Goal: Complete application form

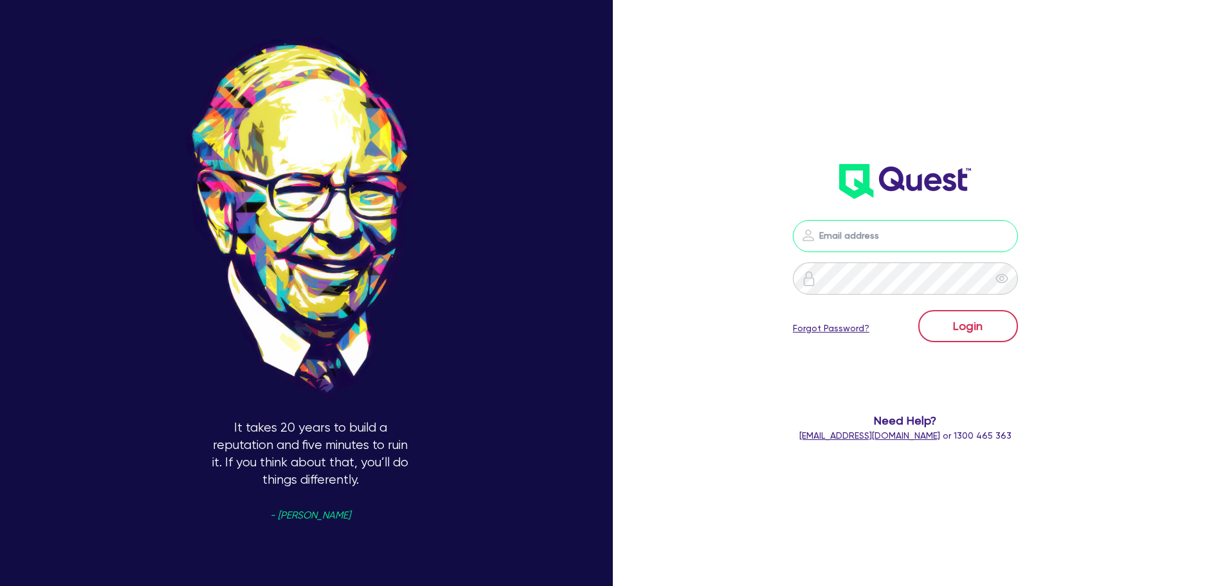
type input "[PERSON_NAME][EMAIL_ADDRESS][PERSON_NAME][DOMAIN_NAME]"
click at [958, 325] on button "Login" at bounding box center [968, 326] width 100 height 32
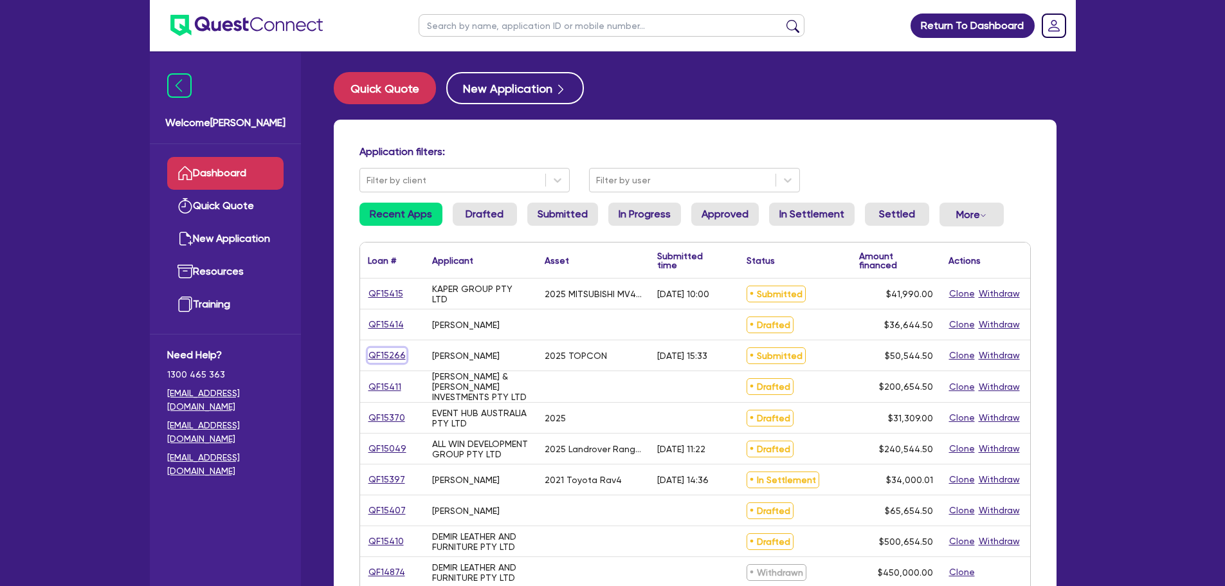
click at [378, 353] on link "QF15266" at bounding box center [387, 355] width 39 height 15
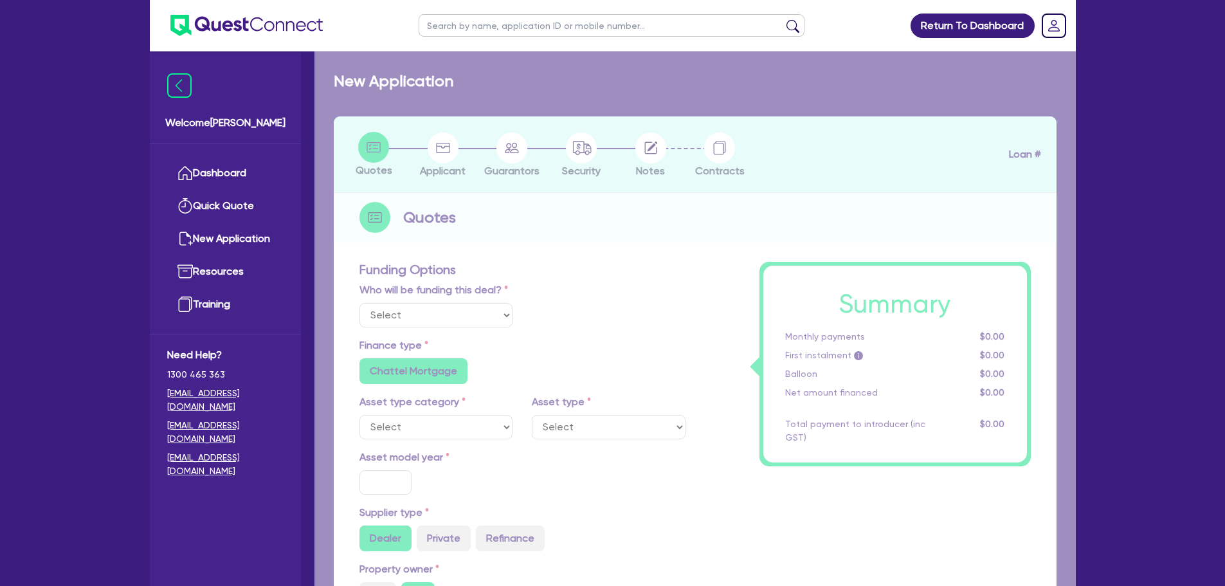
select select "Other"
select select "TERTIARY_ASSETS"
type input "2025"
radio input "true"
type input "50,000"
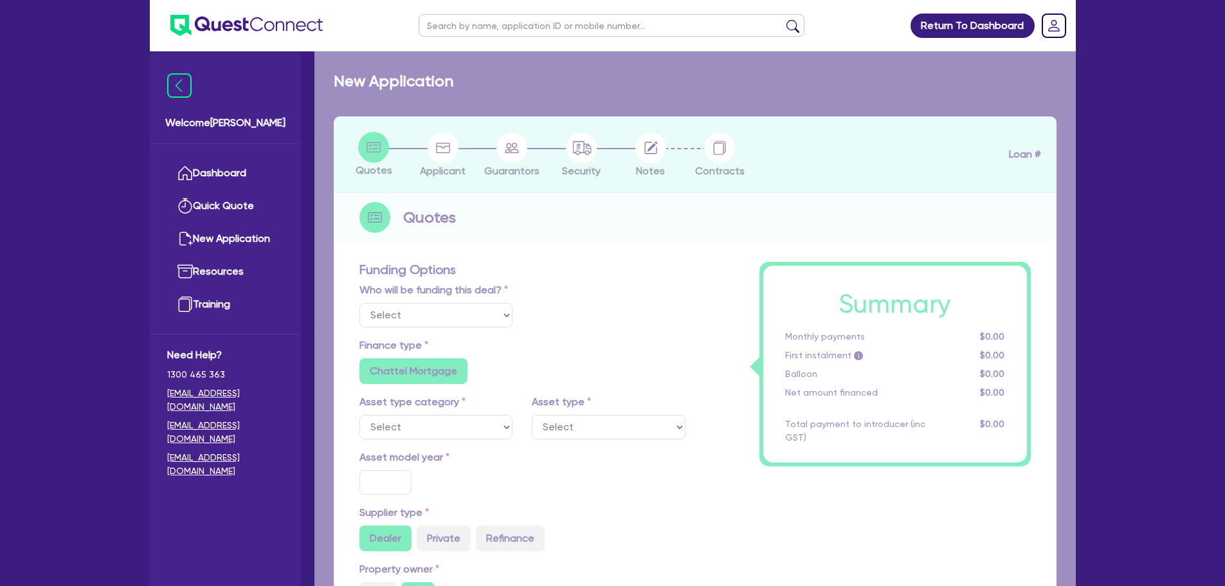
type input "8"
type input "4,043.56"
type input "10.94"
type input "495"
radio input "true"
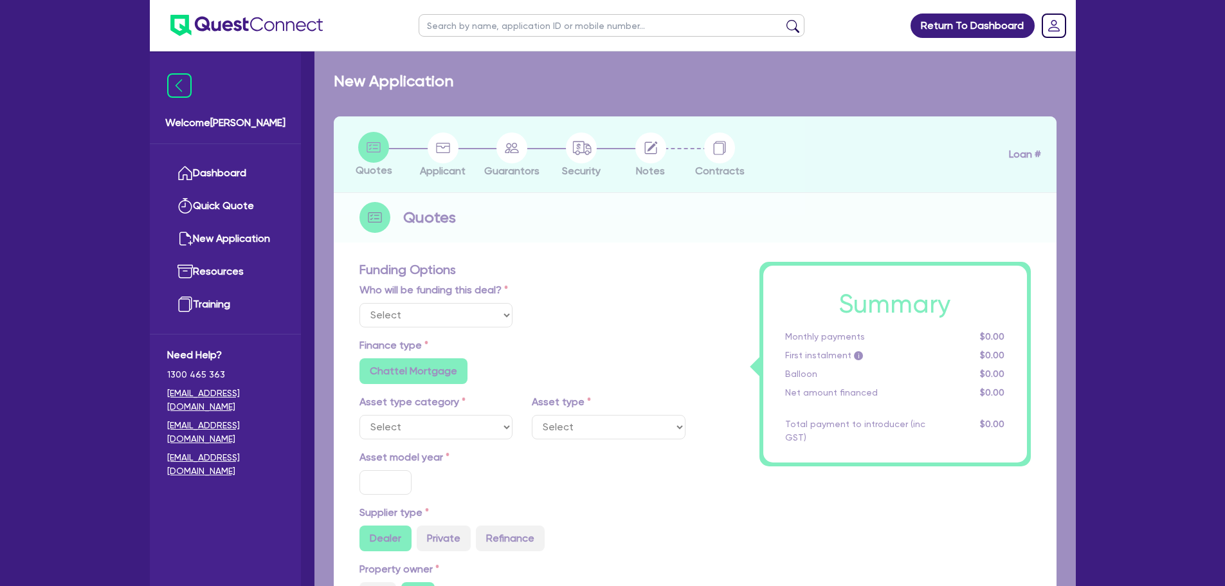
radio input "true"
select select "IT_EQUIPMENT"
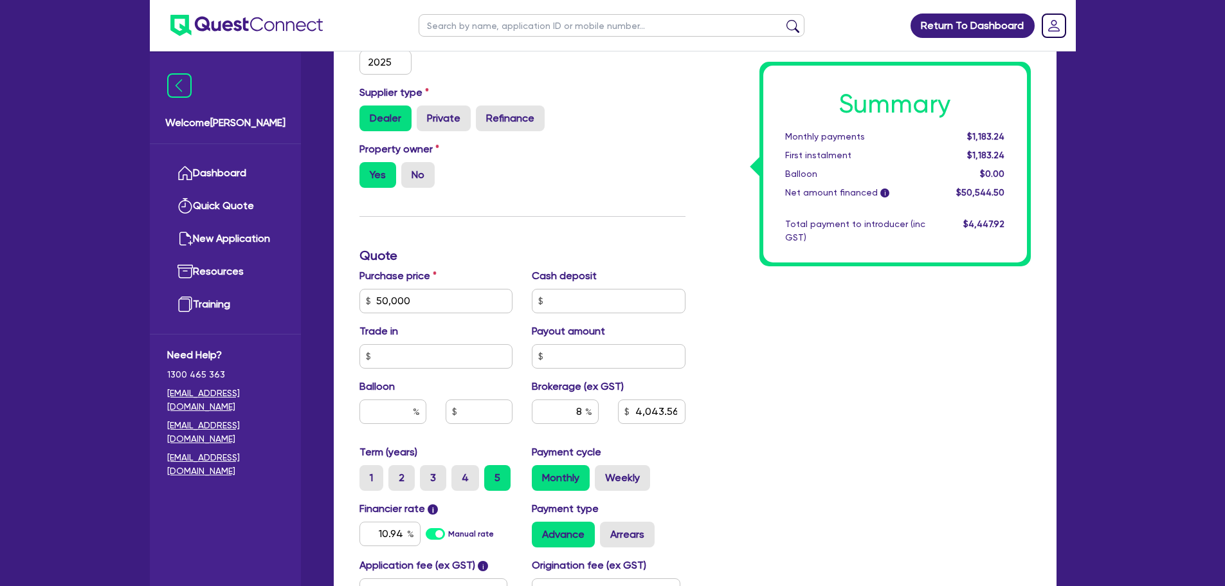
scroll to position [431, 0]
click at [581, 417] on input "8" at bounding box center [565, 411] width 67 height 24
type input "50,000"
type input "4,043.56"
type input "50,000"
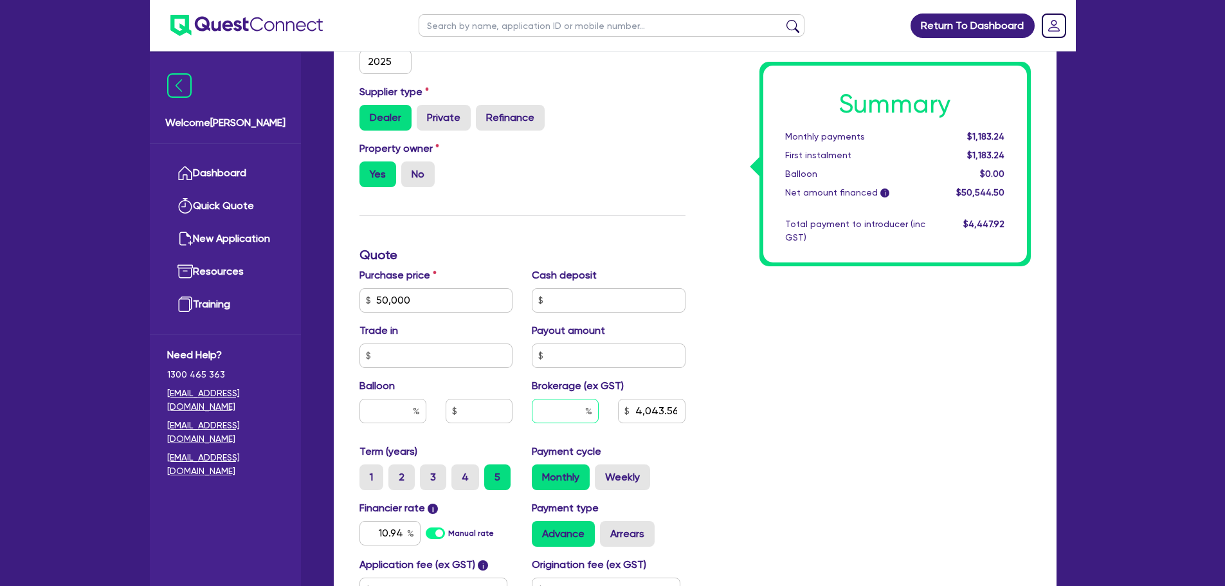
type input "6"
type input "4,043.56"
type input "6"
type input "50,000"
type input "4,043.56"
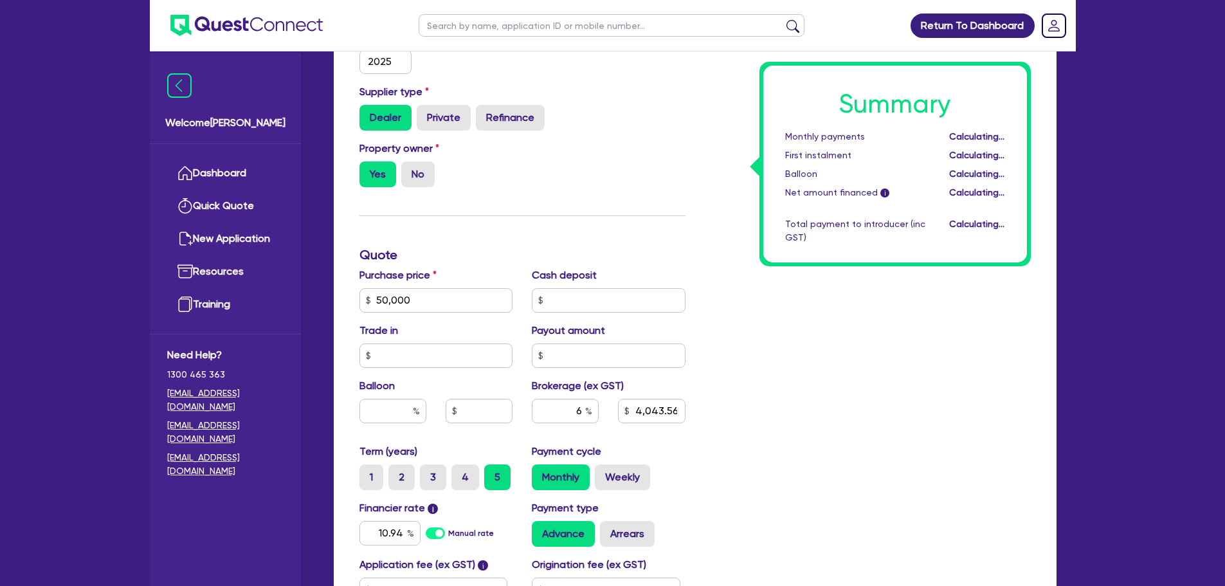
type input "50,000"
type input "3,032.67"
click at [831, 448] on div "Summary Monthly payments Calculating... First instalment Calculating... Balloon…" at bounding box center [867, 254] width 345 height 827
click at [581, 413] on input "6" at bounding box center [565, 411] width 67 height 24
type input "50,000"
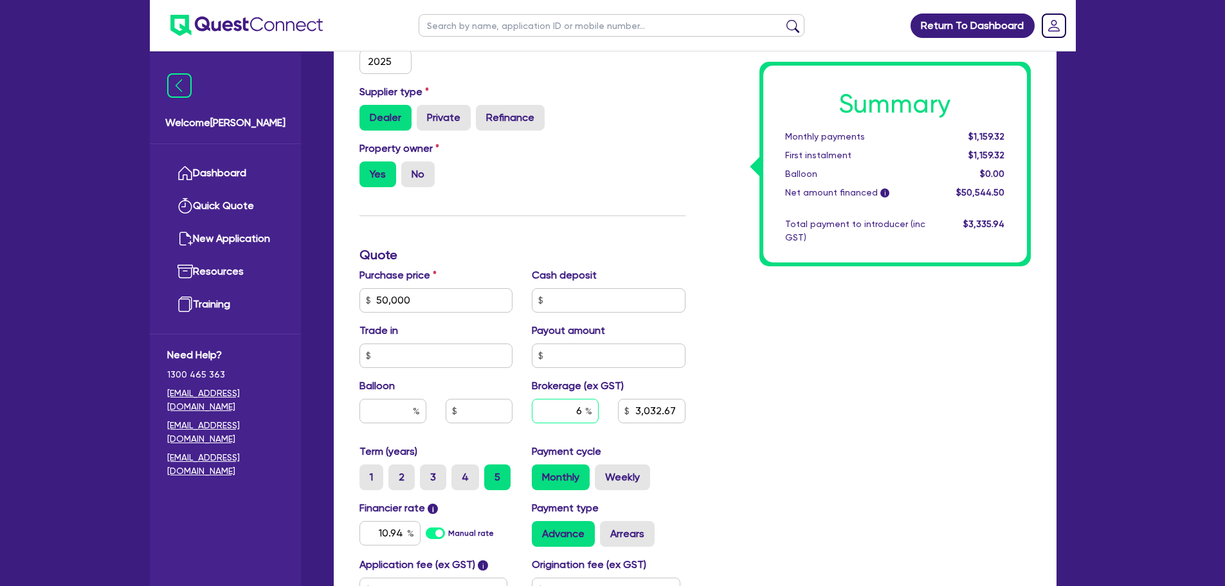
type input "3,032.67"
type input "50,000"
type input "8"
type input "3,032.67"
type input "8"
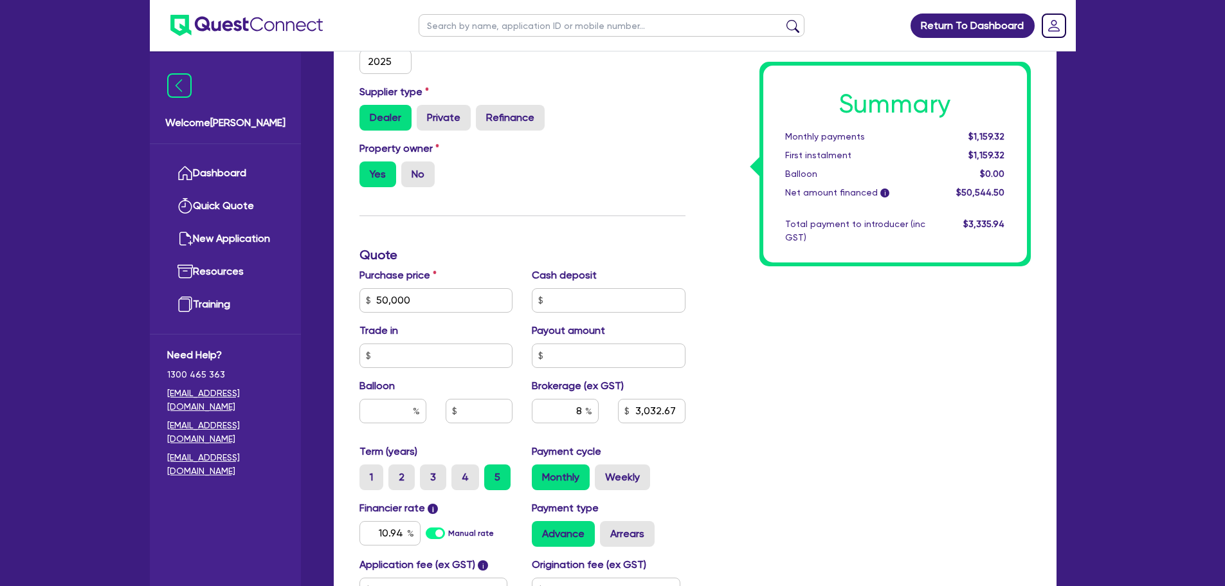
type input "50,000"
type input "3,032.67"
type input "50,000"
type input "4,043.56"
click at [736, 417] on div "Summary Monthly payments $1,183.24 First instalment $1,183.24 Balloon $0.00 Net…" at bounding box center [867, 254] width 345 height 827
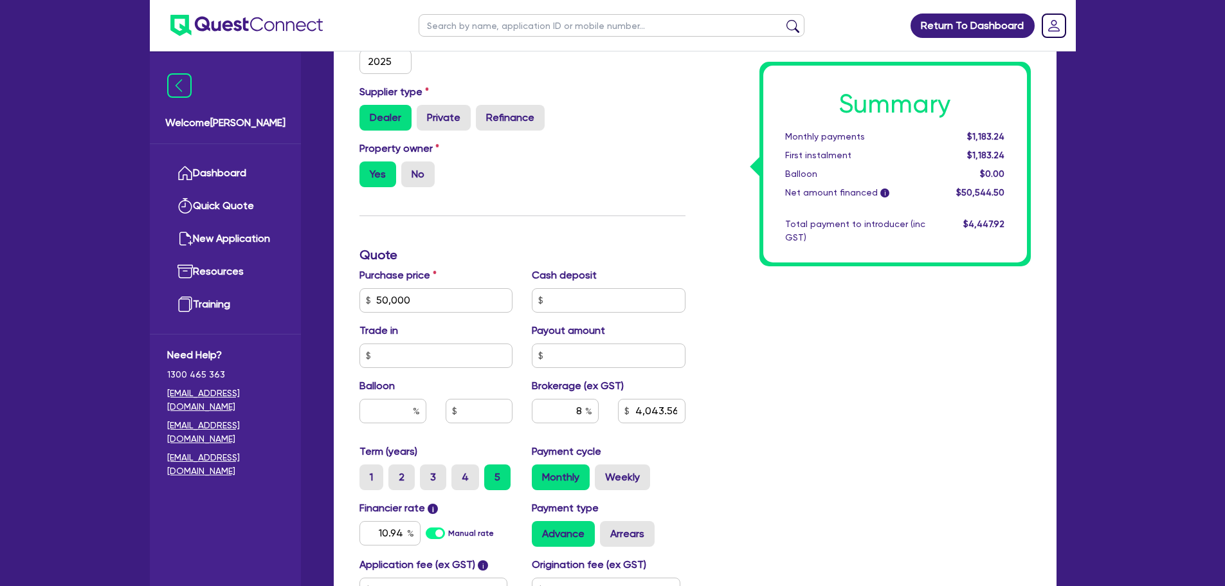
scroll to position [546, 0]
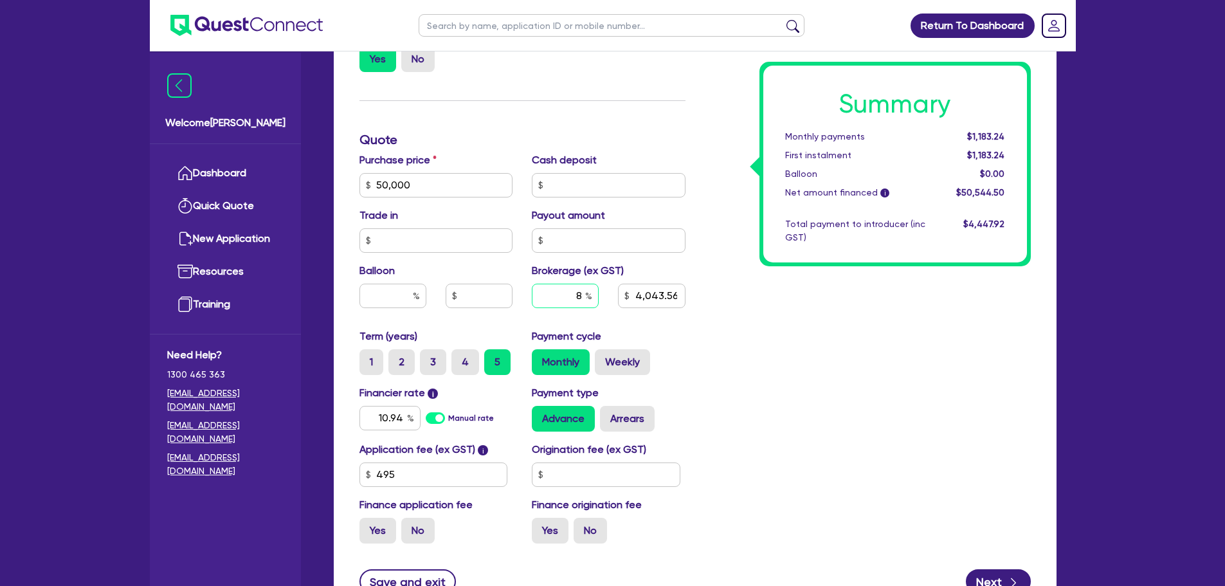
click at [582, 295] on input "8" at bounding box center [565, 295] width 67 height 24
type input "50,000"
type input "4,043.56"
type input "50,000"
type input "4"
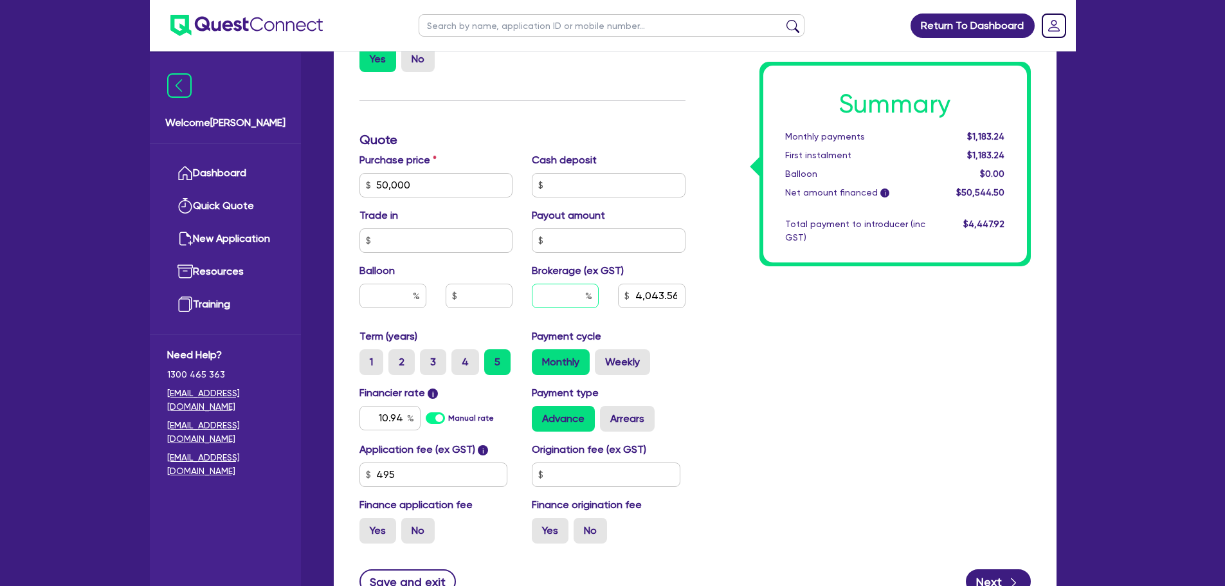
type input "4,043.56"
type input "4"
type input "50,000"
type input "4,043.56"
type input "50,000"
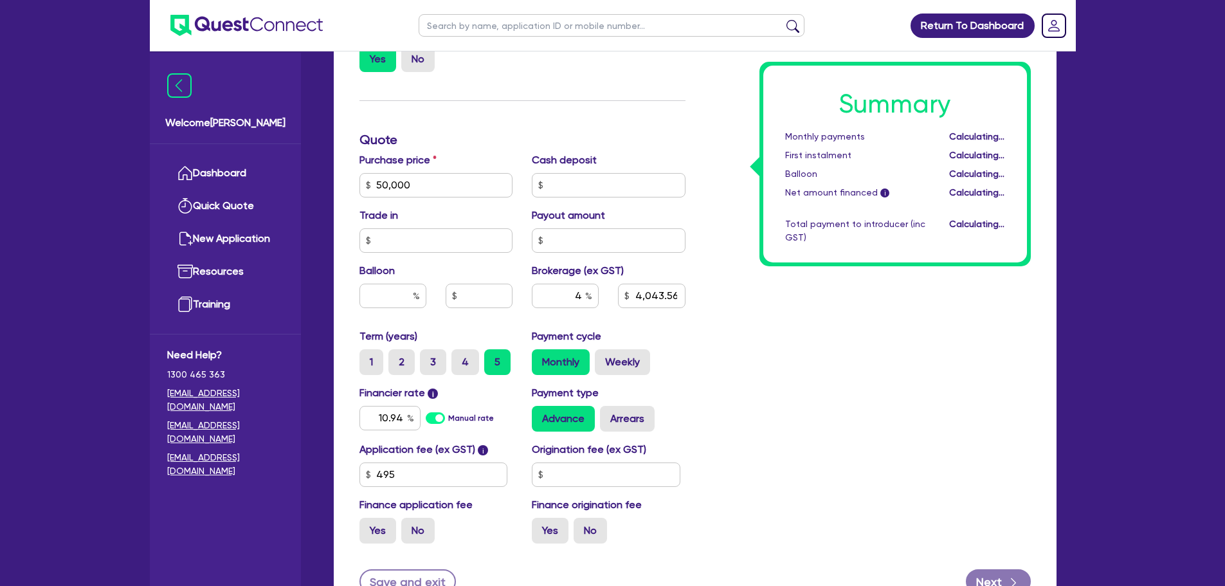
type input "2,021.78"
click at [824, 394] on div "Summary Monthly payments Calculating... First instalment Calculating... Balloon…" at bounding box center [867, 139] width 345 height 827
click at [570, 480] on input "text" at bounding box center [606, 474] width 148 height 24
type input "50,000"
type input "2,021.78"
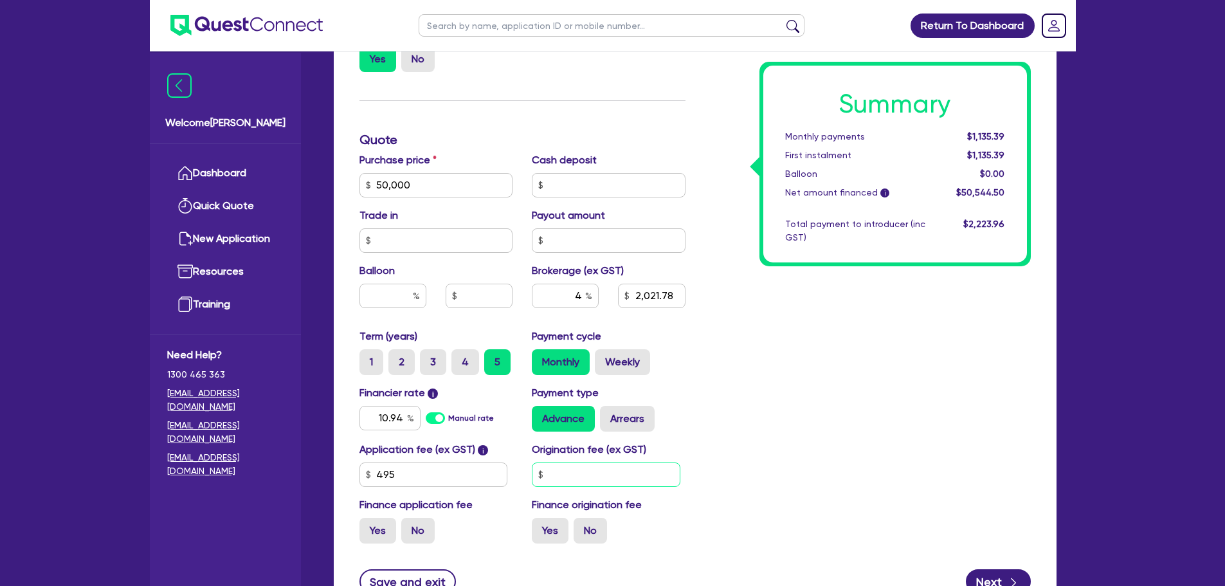
type input "9"
type input "50,000"
type input "2,021.78"
type input "90"
type input "50,000"
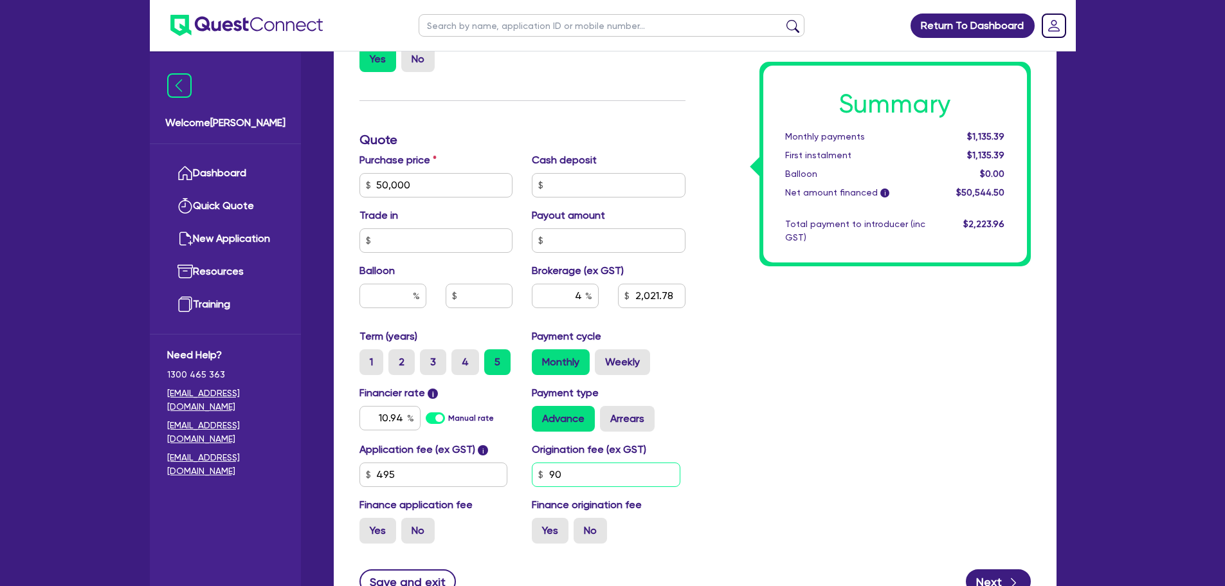
type input "2,021.78"
type input "900"
type input "50,000"
type input "2,021.78"
type input "50,000"
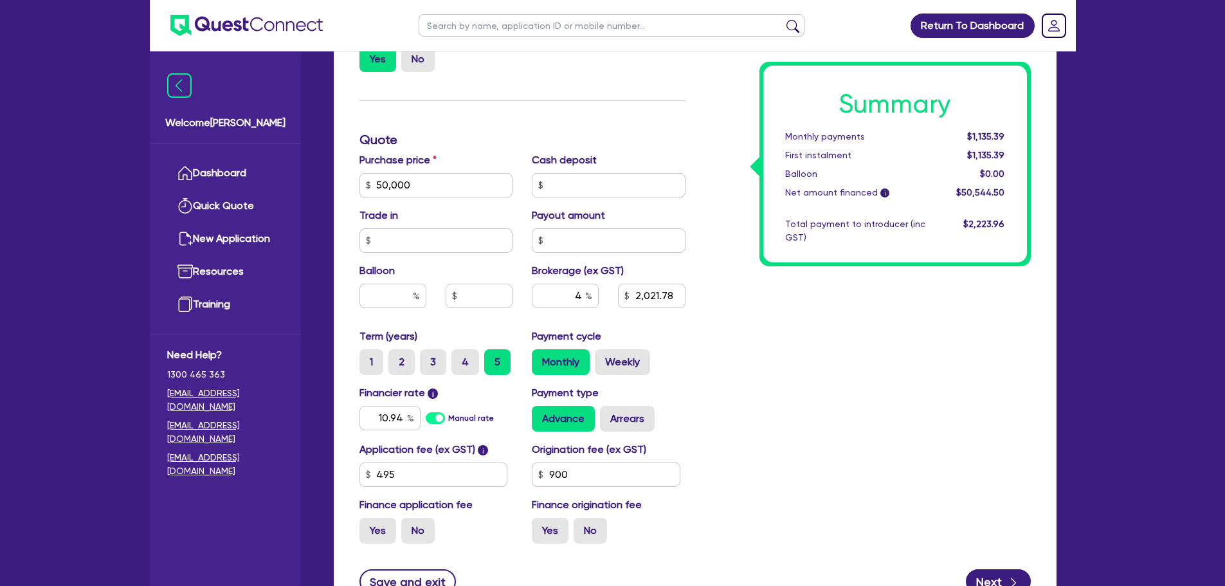
type input "2,061.38"
click at [861, 420] on div "Summary Monthly payments $1,157.63 First instalment $1,157.63 Balloon $0.00 Net…" at bounding box center [867, 139] width 345 height 827
click at [584, 295] on input "4" at bounding box center [565, 295] width 67 height 24
type input "50,000"
type input "2,061.38"
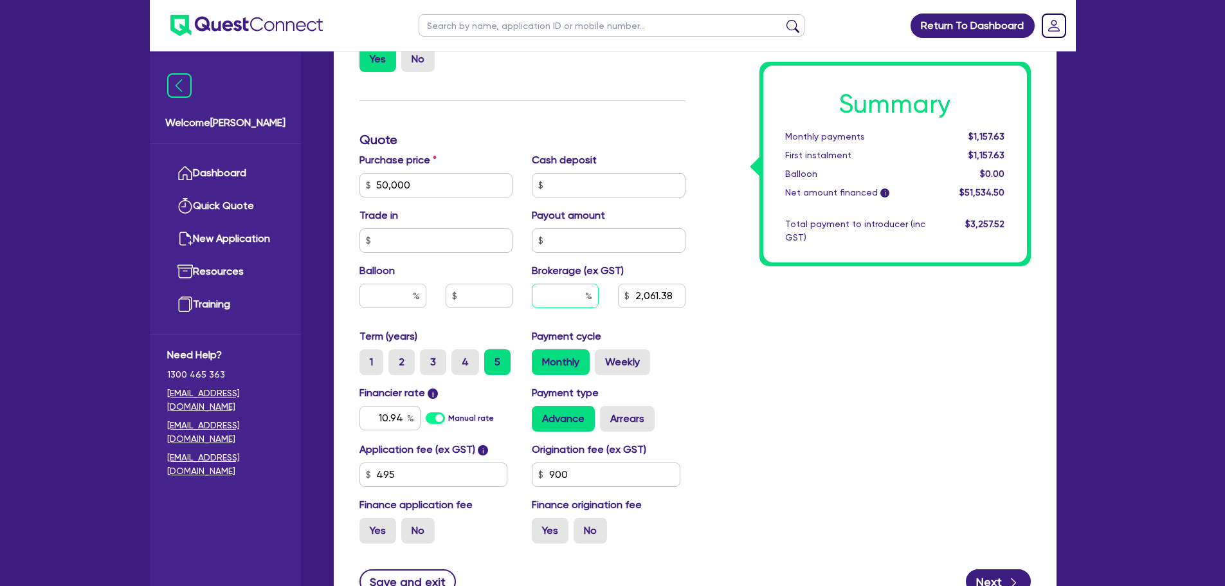
type input "50,000"
type input "6"
type input "2,061.38"
type input "6"
type input "50,000"
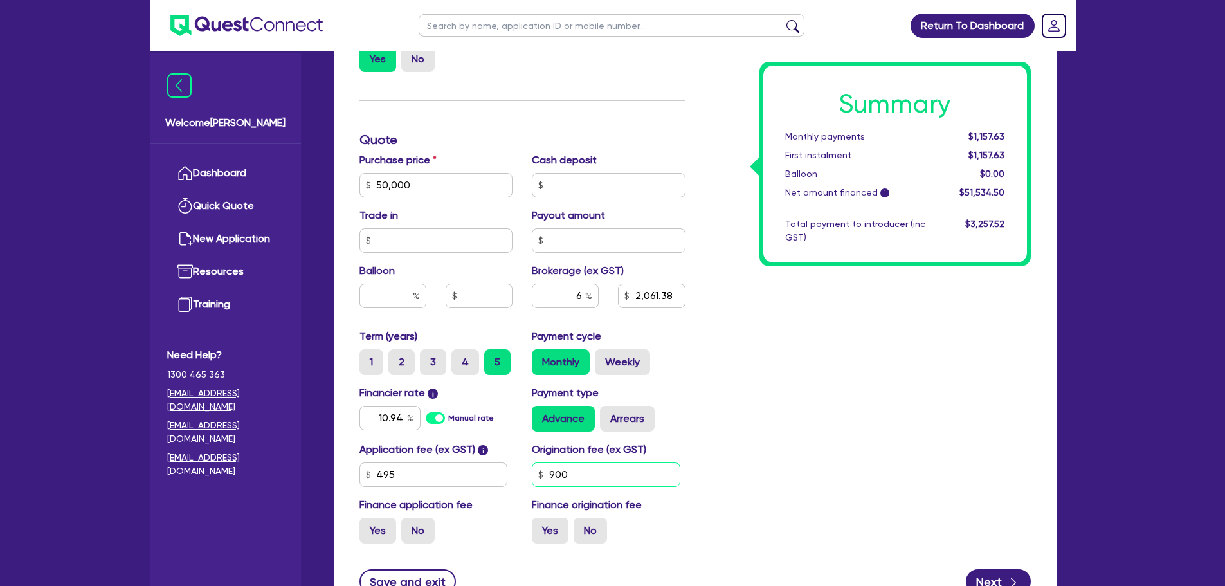
type input "2,061.38"
type input "50,000"
type input "3,092.07"
click at [573, 463] on input "900" at bounding box center [606, 474] width 148 height 24
type input "50,000"
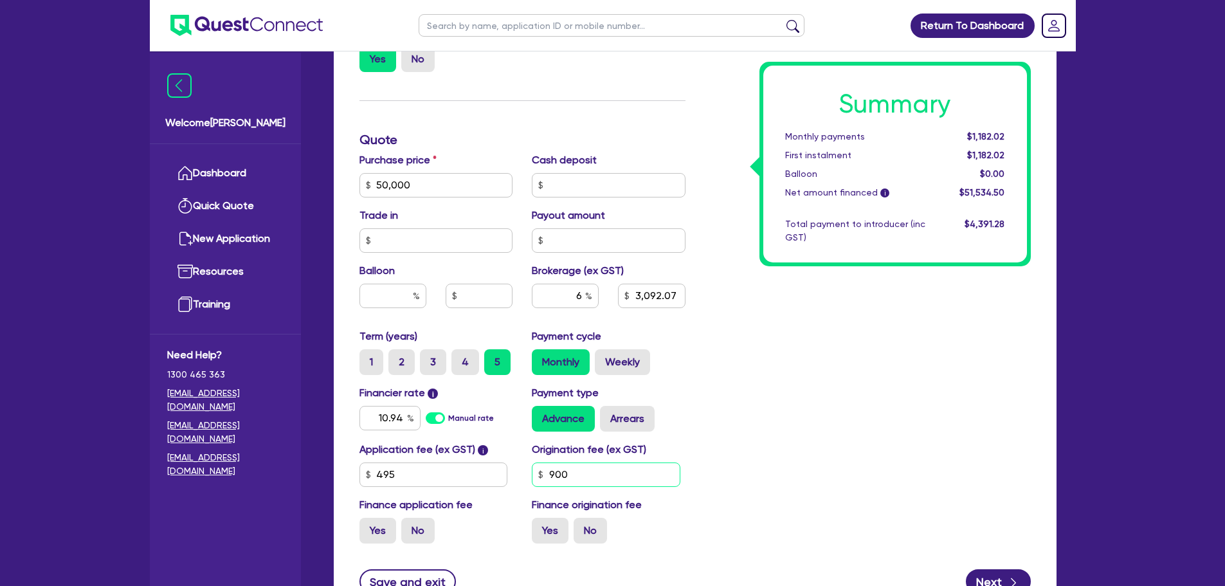
type input "3,092.07"
type input "90"
type input "50,000"
type input "3,092.07"
type input "9"
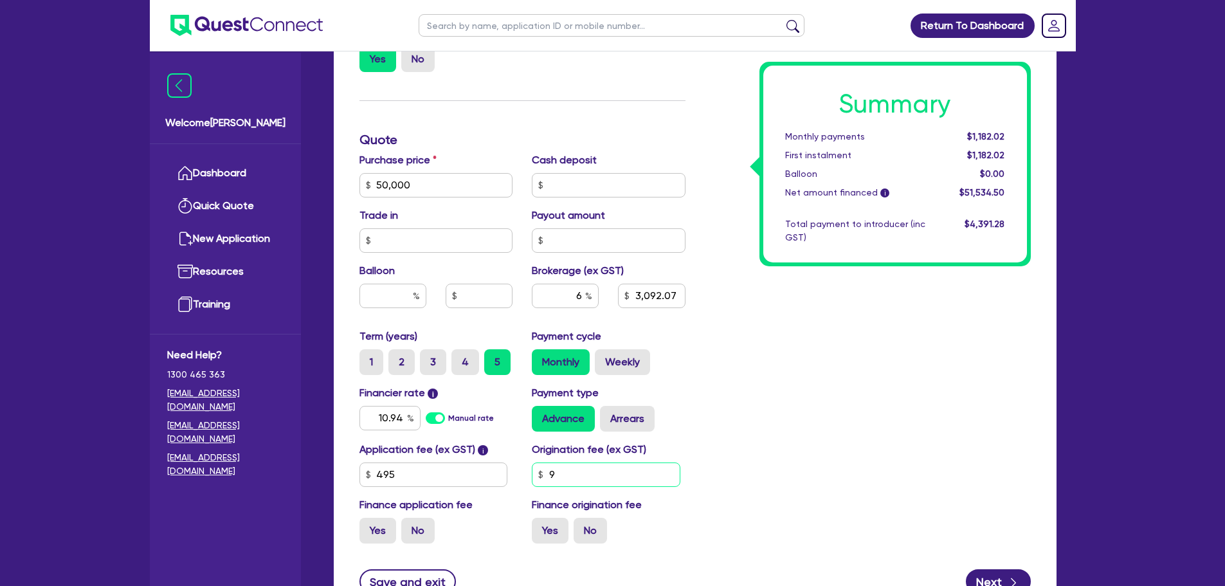
type input "50,000"
type input "3,092.07"
type input "50,000"
type input "3,092.07"
type input "50,000"
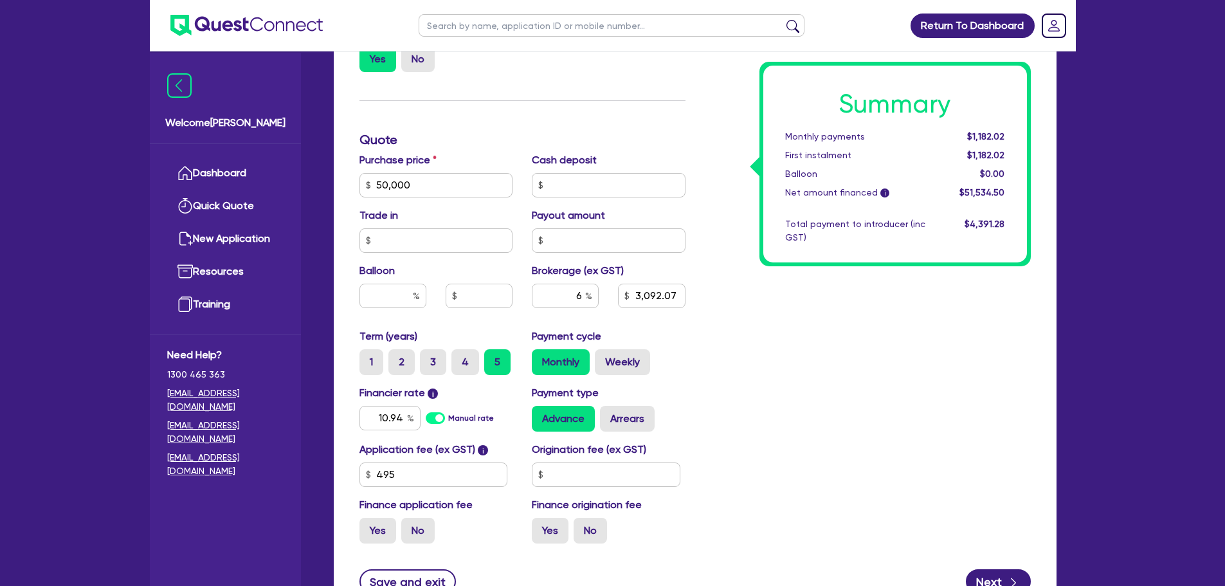
type input "3,032.67"
click at [754, 481] on div "Summary Monthly payments $1,159.32 First instalment $1,159.32 Balloon $0.00 Net…" at bounding box center [867, 139] width 345 height 827
click at [583, 299] on input "6" at bounding box center [565, 295] width 67 height 24
type input "50,000"
type input "3,032.67"
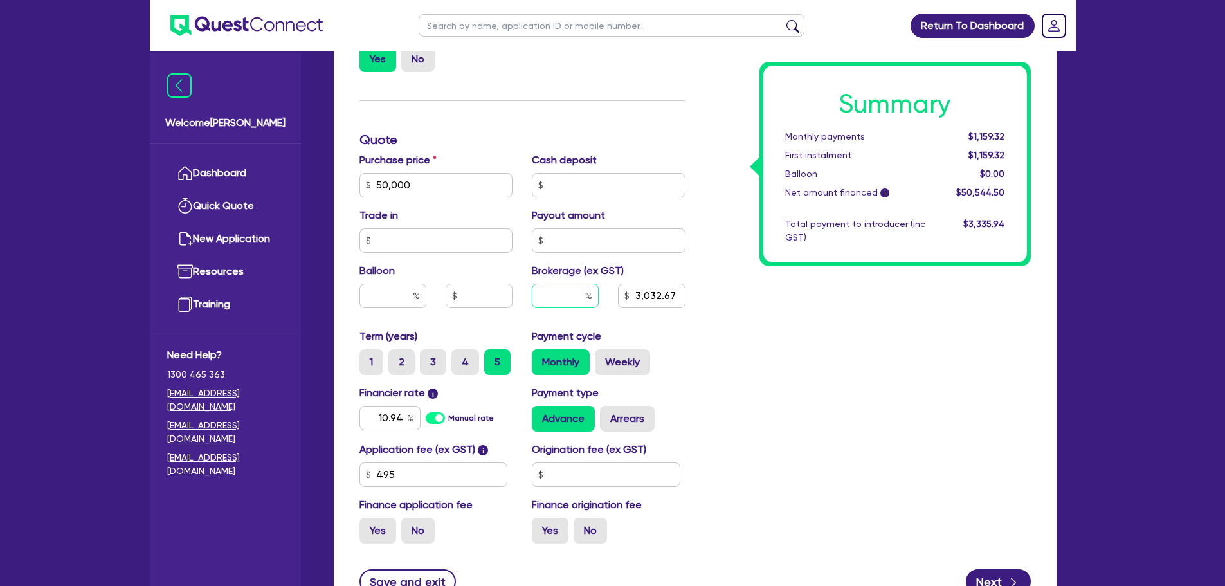
type input "50,000"
type input "4"
type input "3,032.67"
type input "4"
type input "50,000"
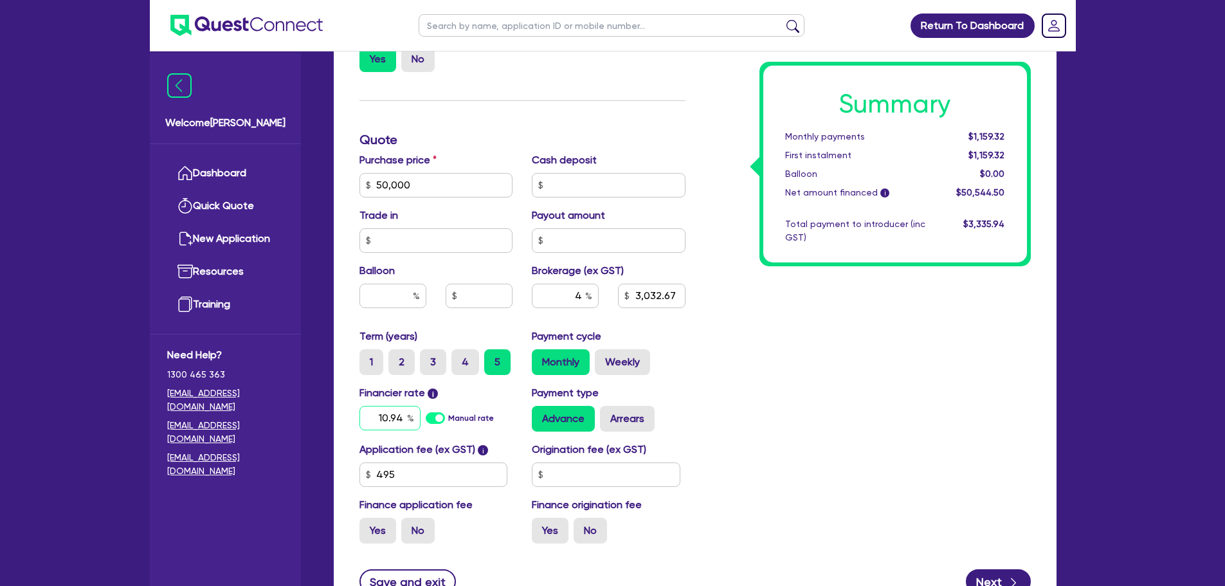
type input "3,032.67"
type input "50,000"
type input "2,021.78"
click at [406, 418] on input "10.94" at bounding box center [389, 418] width 61 height 24
type input "50,000"
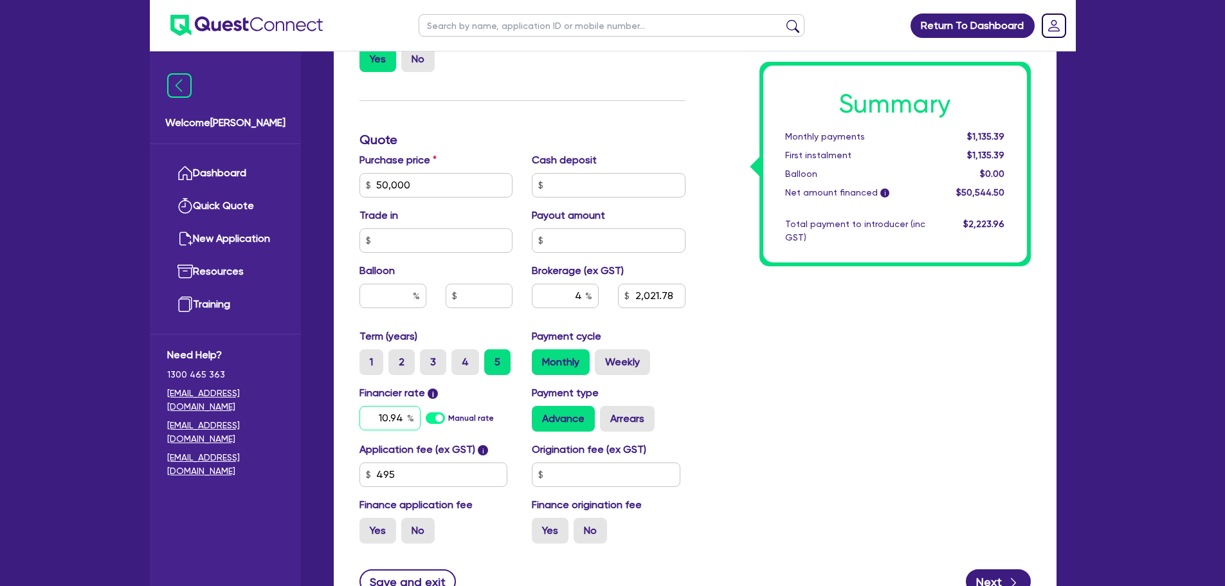
type input "2,021.78"
type input "10.9"
type input "50,000"
type input "2,021.78"
type input "10."
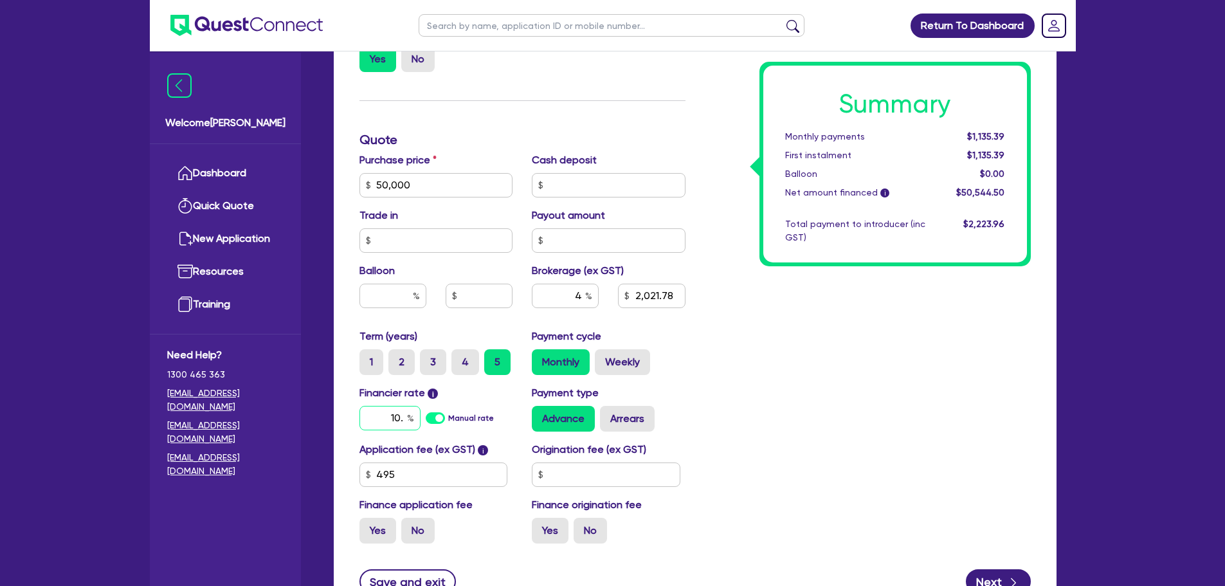
type input "50,000"
type input "2,021.78"
type input "10"
type input "50,000"
type input "2,021.78"
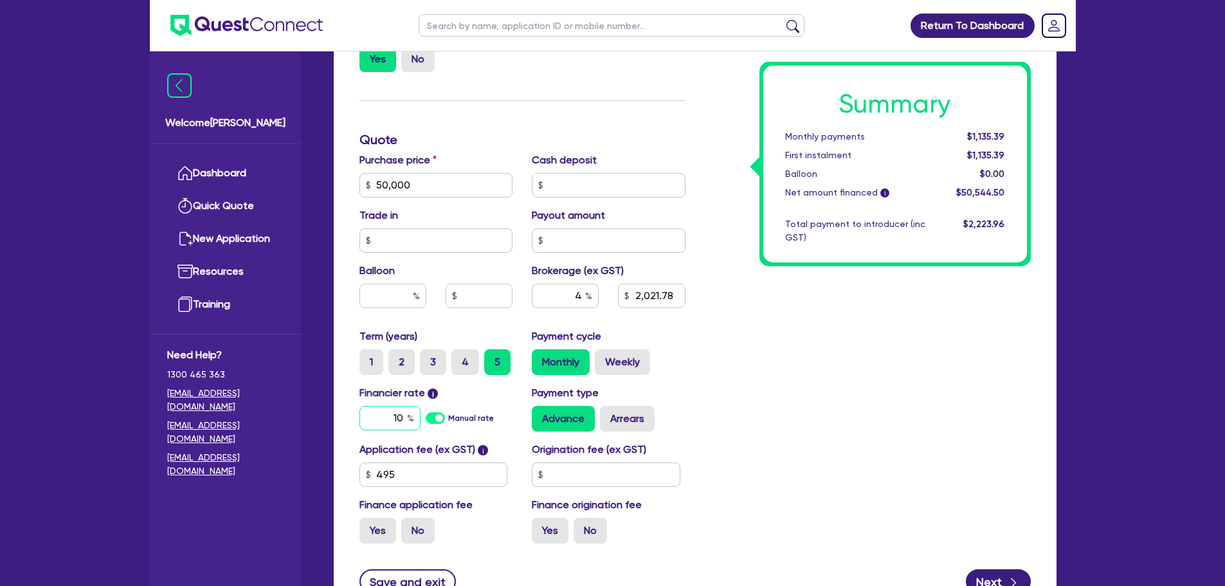
type input "1"
type input "50,000"
type input "2,021.78"
type input "50,000"
type input "2,021.78"
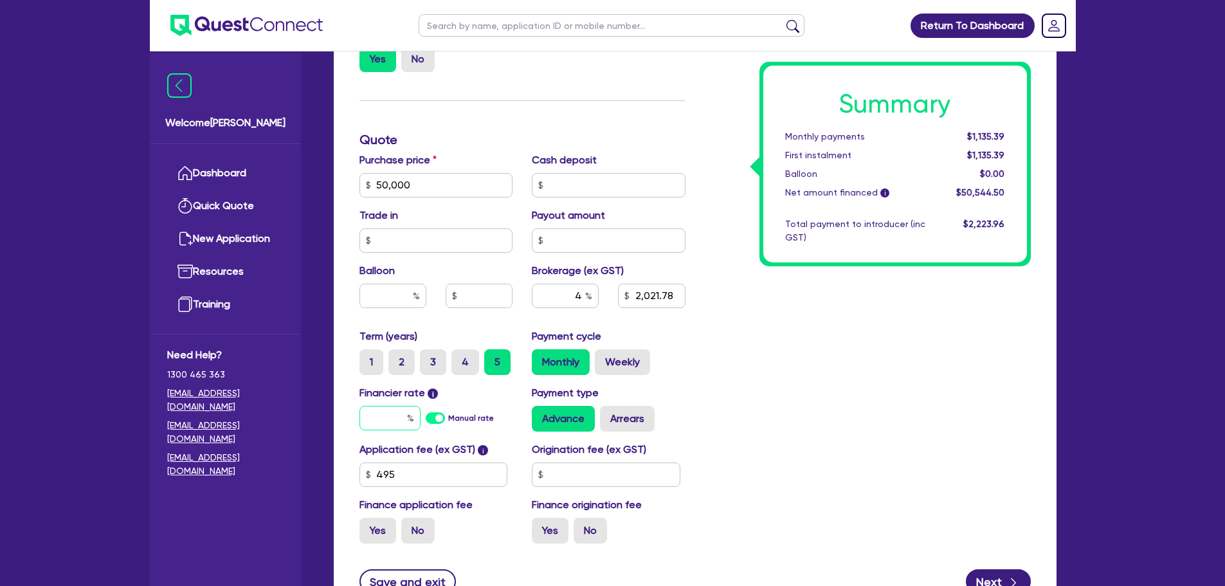
type input "9"
type input "50,000"
type input "2,021.78"
type input "9."
type input "50,000"
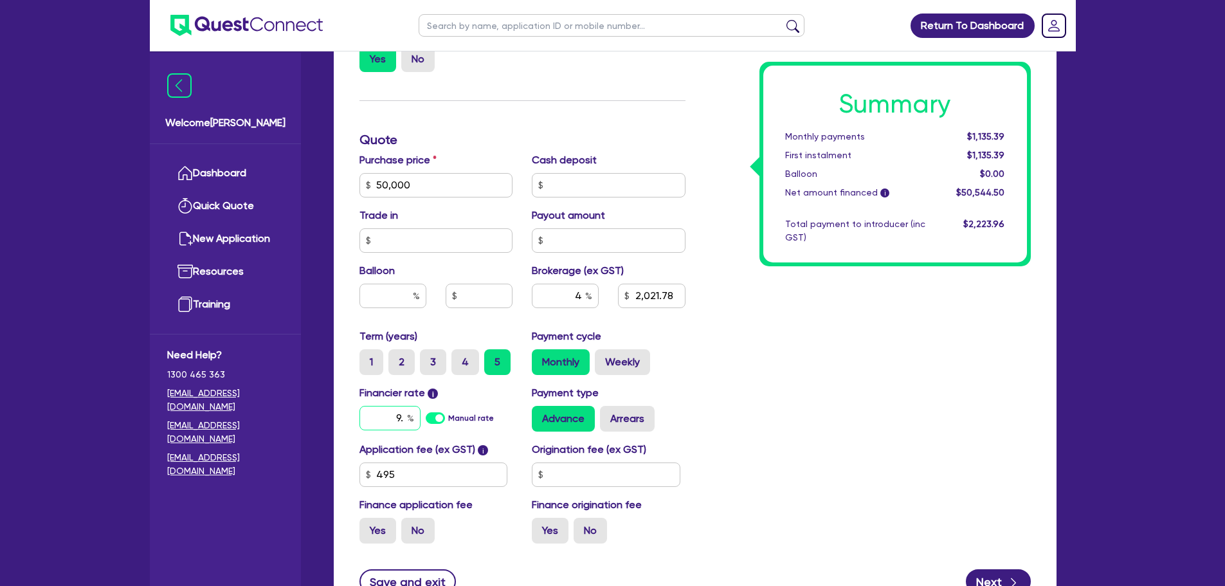
type input "2,021.78"
type input "9.2"
type input "50,000"
type input "2,021.78"
type input "50,000"
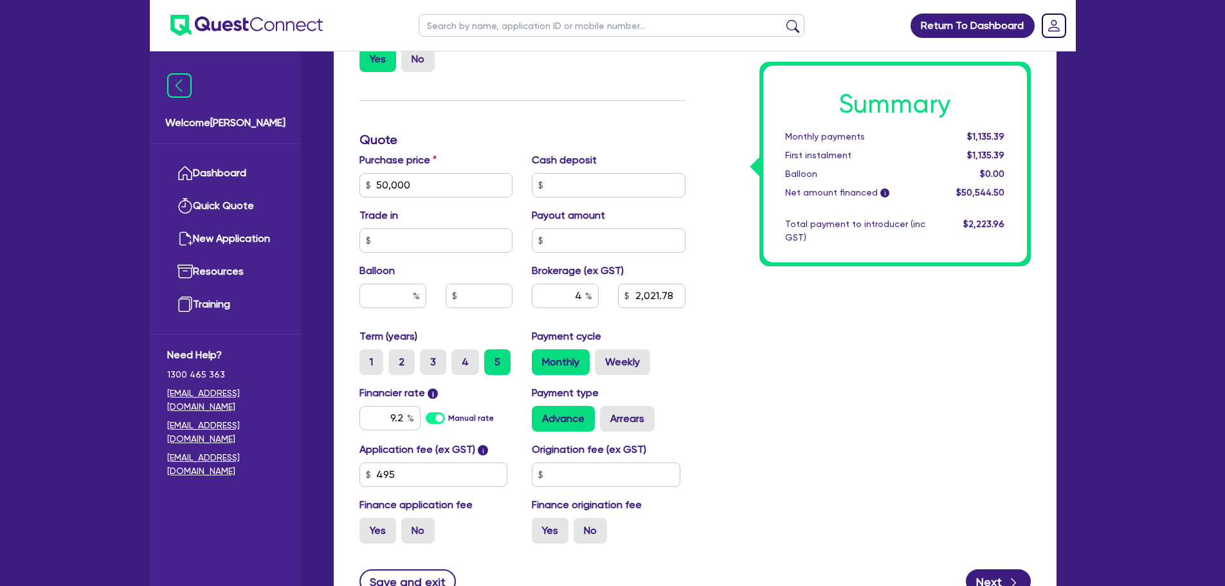
type input "2,021.78"
click at [768, 426] on div "Summary Monthly payments $1,092.15 First instalment $1,092.15 Balloon $0.00 Net…" at bounding box center [867, 139] width 345 height 827
type input "50,000"
type input "2,021.78"
type input "9."
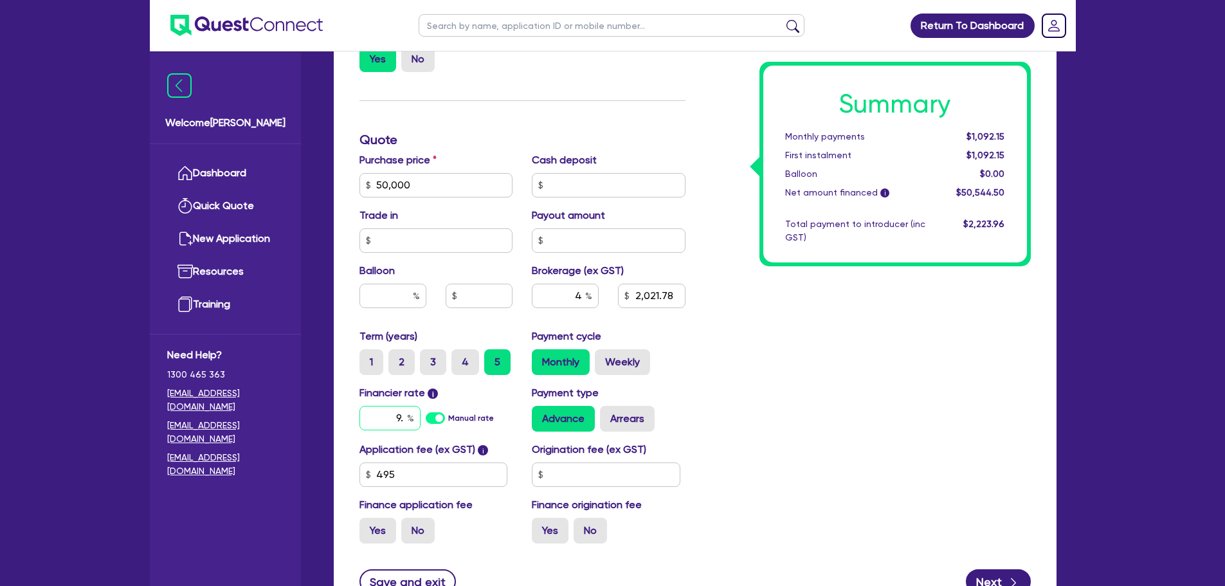
click at [406, 418] on input "9." at bounding box center [389, 418] width 61 height 24
type input "50,000"
type input "2,021.78"
type input "9"
type input "50,000"
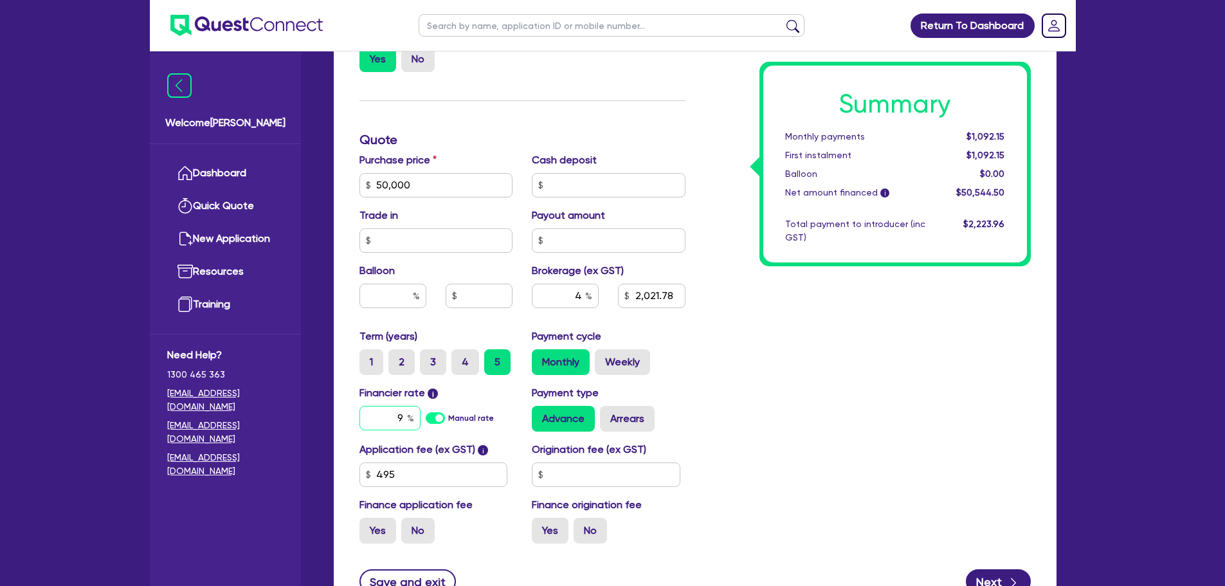
type input "2,021.78"
type input "50,000"
type input "2,021.78"
type input "1"
type input "50,000"
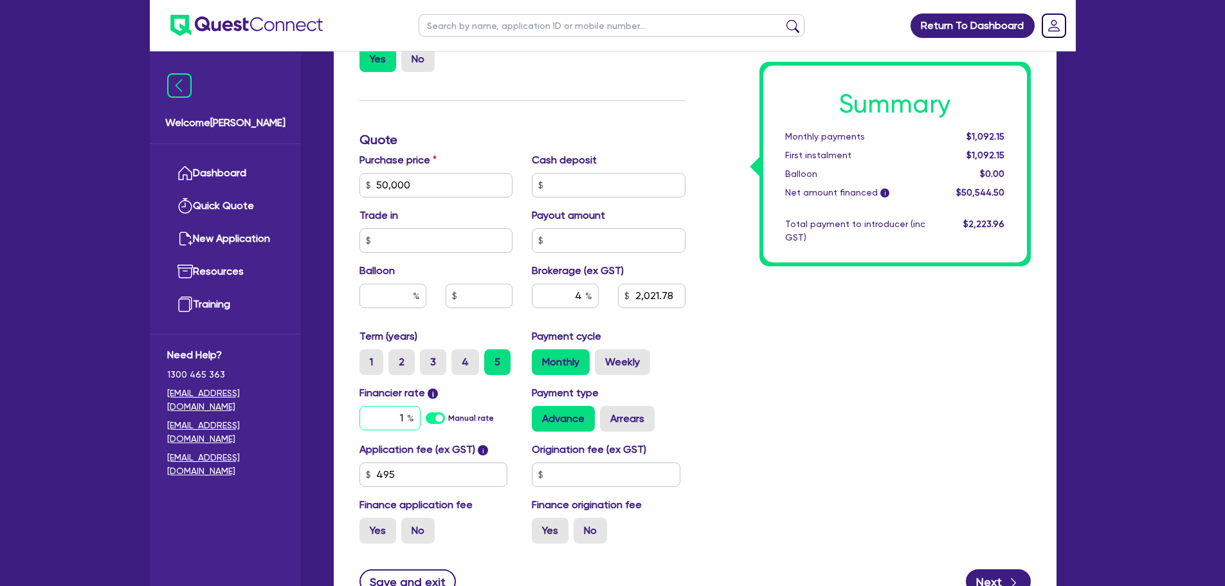
type input "2,021.78"
type input "10"
type input "50,000"
type input "2,021.78"
type input "10."
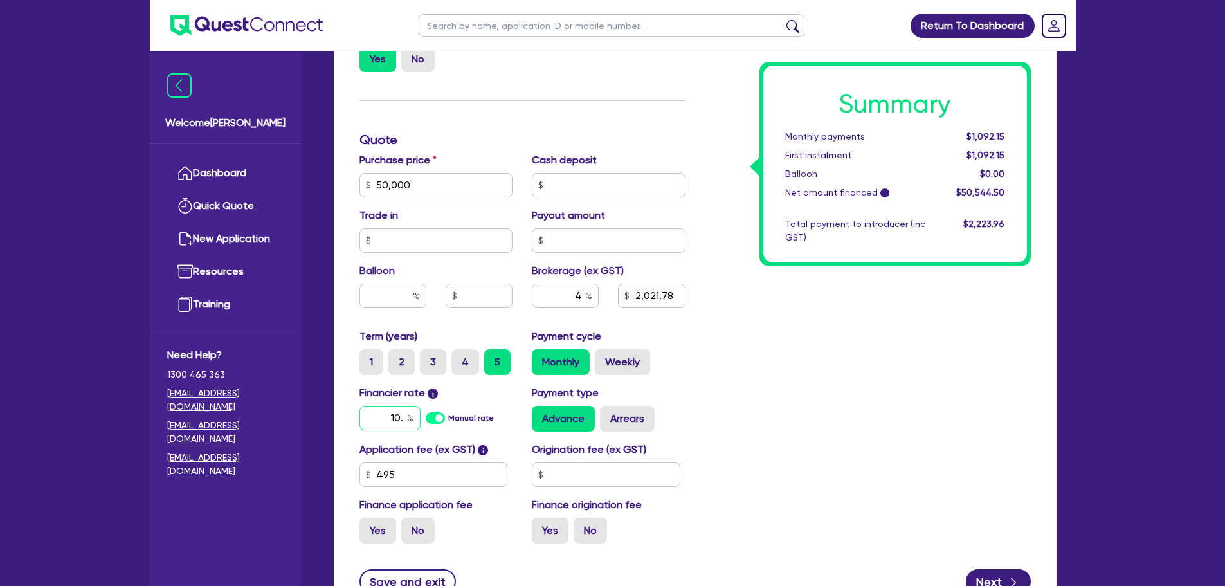
type input "50,000"
type input "2,021.78"
type input "10.9"
type input "50,000"
type input "2,021.78"
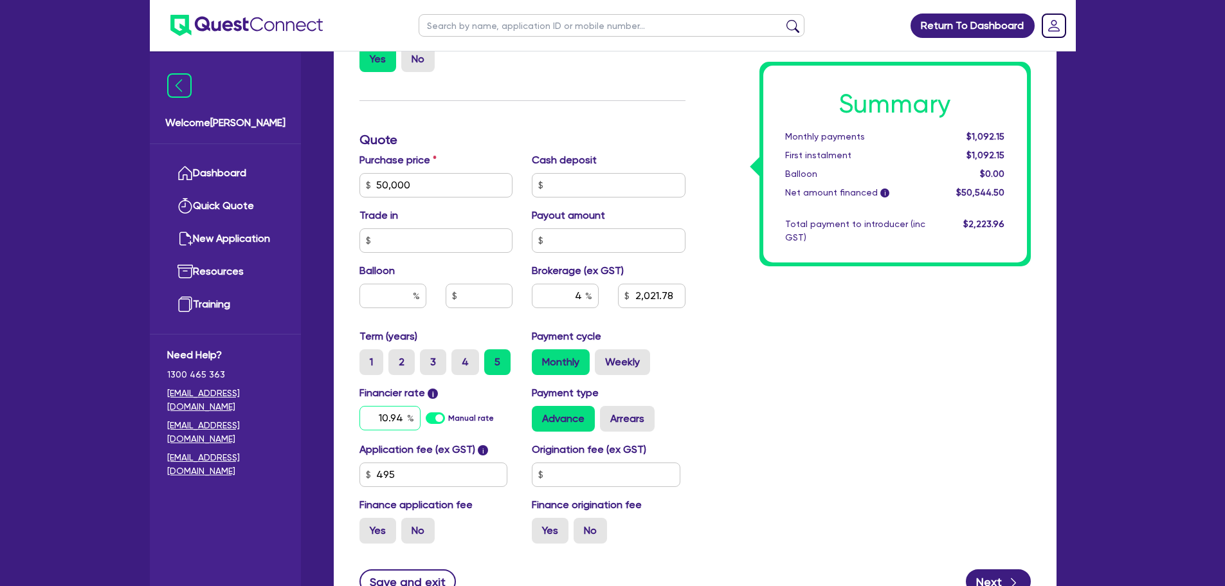
type input "10.94"
type input "50,000"
type input "2,021.78"
type input "50,000"
type input "2,021.78"
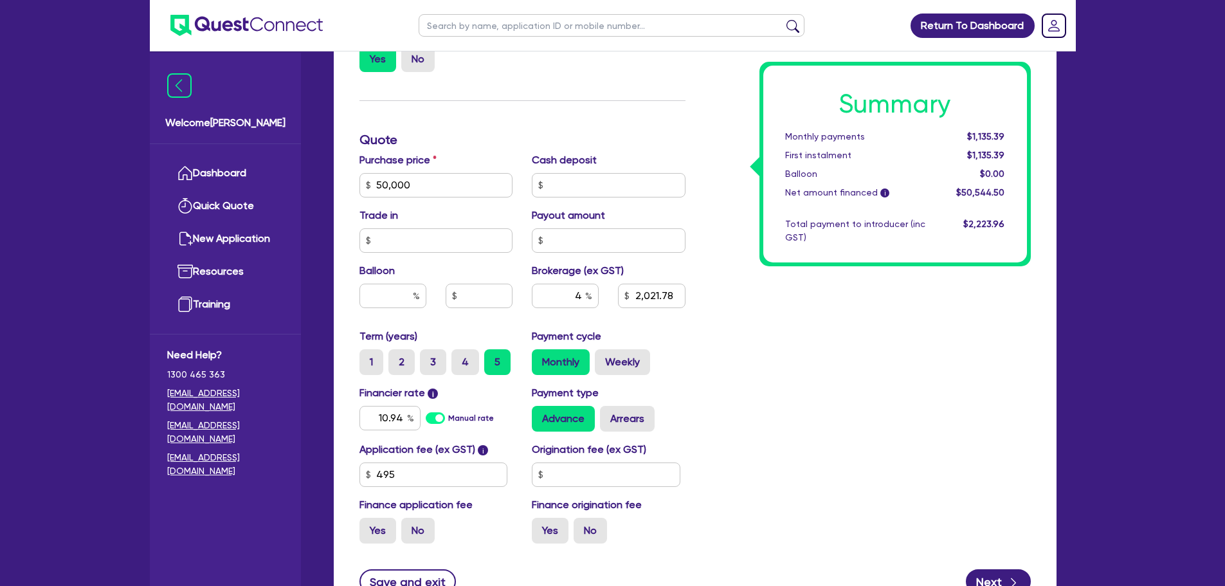
click at [781, 375] on div "Summary Monthly payments $1,135.39 First instalment $1,135.39 Balloon $0.00 Net…" at bounding box center [867, 139] width 345 height 827
click at [584, 294] on input "4" at bounding box center [565, 295] width 67 height 24
type input "50,000"
type input "2,021.78"
type input "50,000"
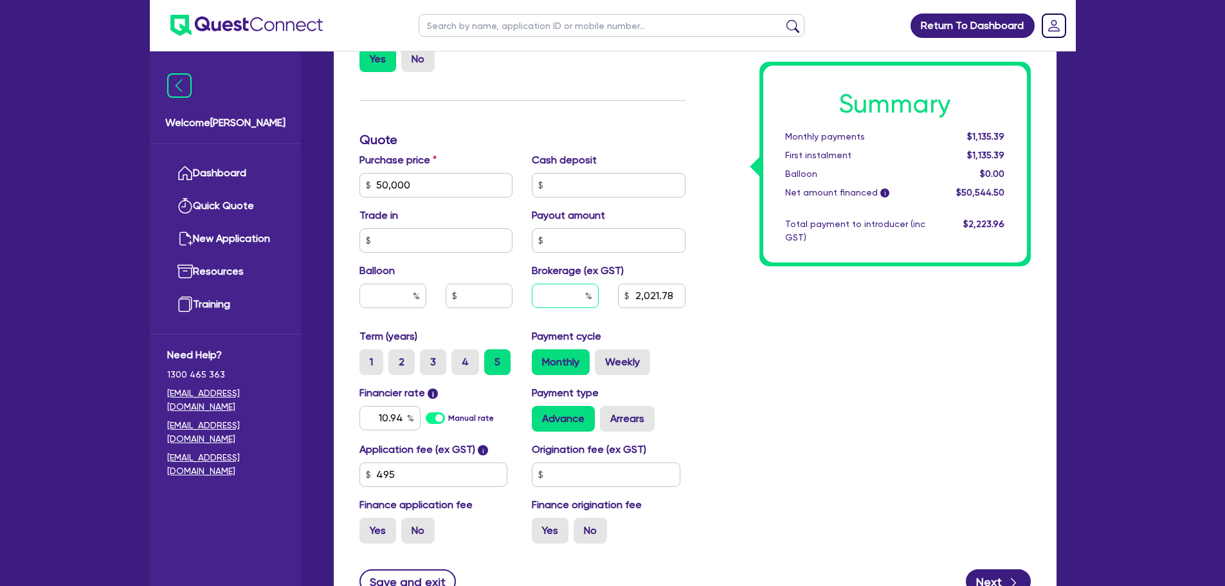
type input "9"
type input "2,021.78"
type input "9"
type input "50,000"
type input "2,021.78"
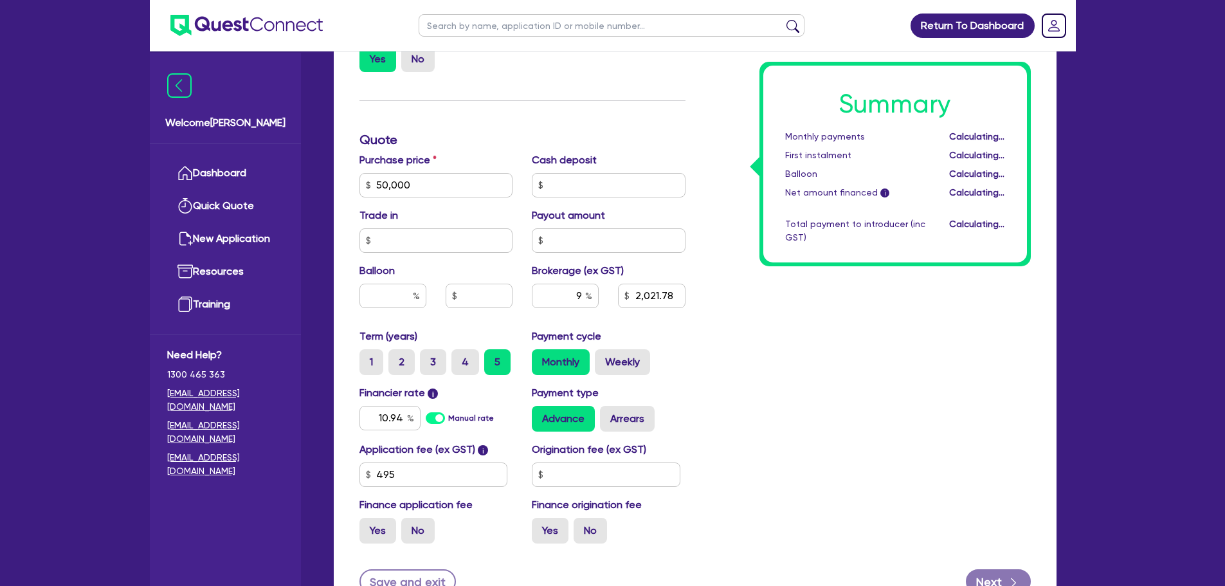
type input "50,000"
type input "4,549.01"
click at [793, 378] on div "Summary Monthly payments Calculating... First instalment Calculating... Balloon…" at bounding box center [867, 139] width 345 height 827
type input "50,000"
type input "4,549.01"
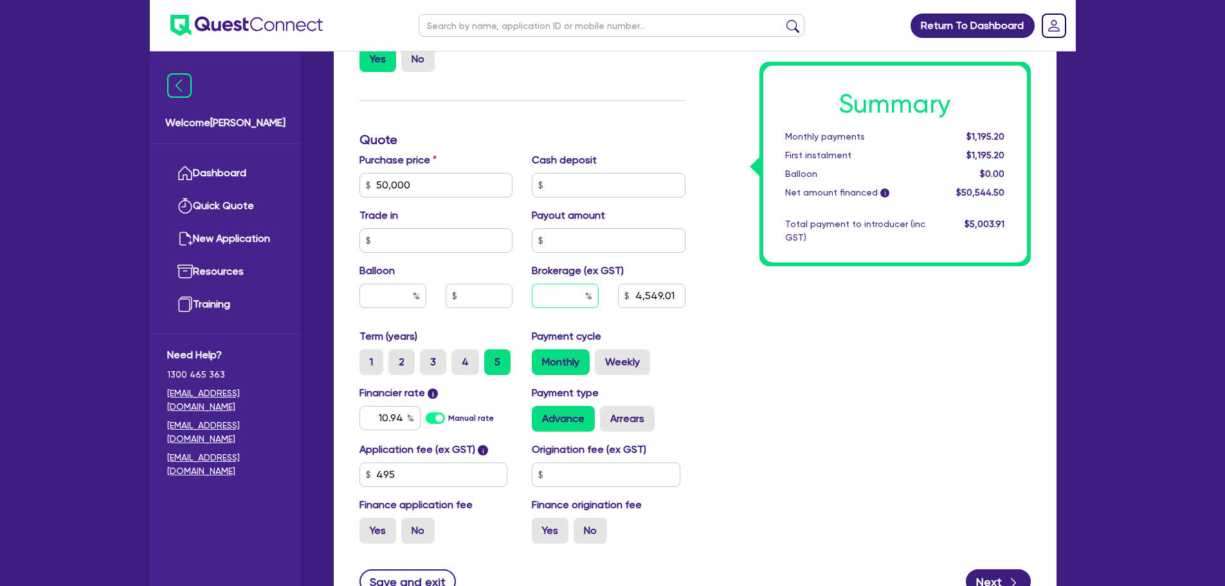
click at [584, 294] on input "text" at bounding box center [565, 295] width 67 height 24
type input "50,000"
type input "8"
type input "4,549.01"
type input "8"
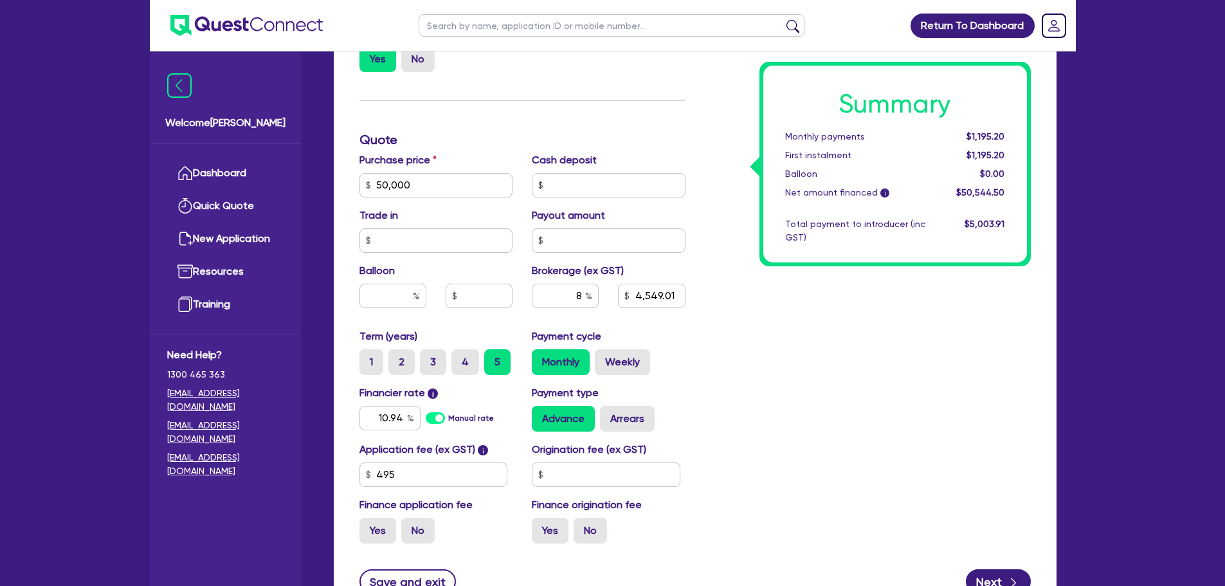
type input "50,000"
type input "4,549.01"
type input "50,000"
type input "4,043.56"
click at [867, 414] on div "Summary Monthly payments $1,183.24 First instalment $1,183.24 Balloon $0.00 Net…" at bounding box center [867, 139] width 345 height 827
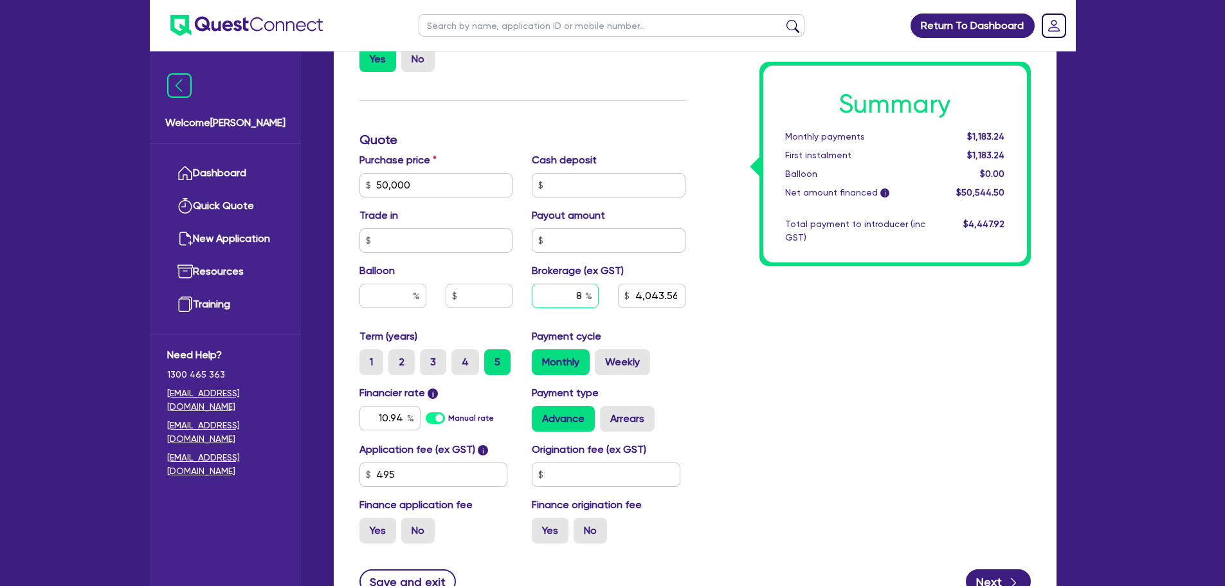
type input "50,000"
type input "4,043.56"
click at [585, 296] on input "text" at bounding box center [565, 295] width 67 height 24
type input "50,000"
type input "7"
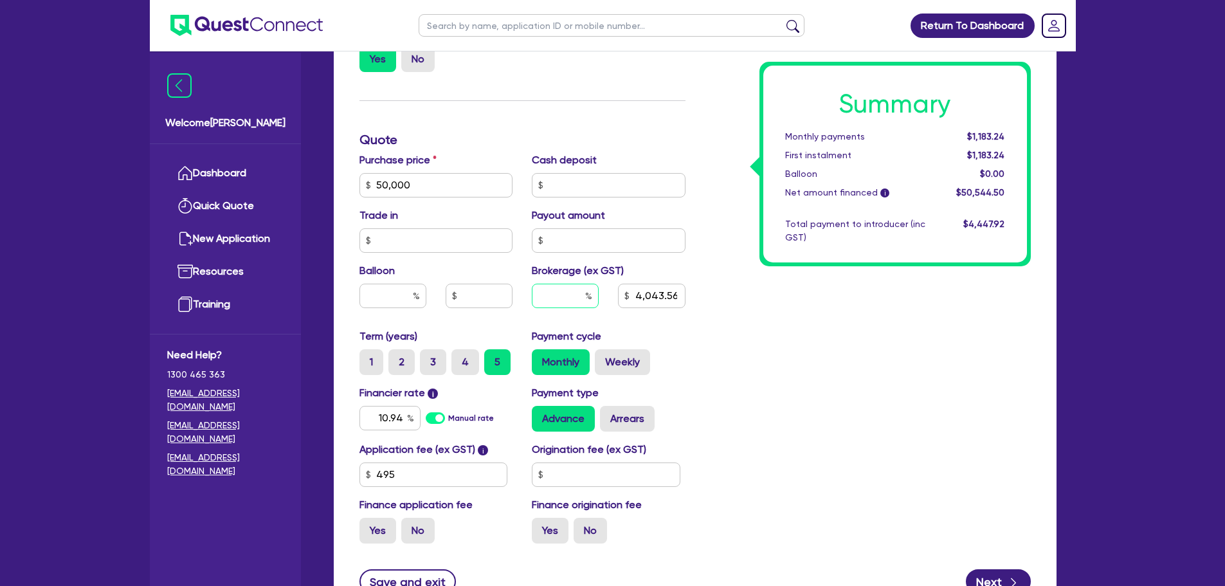
type input "4,043.56"
type input "7"
type input "50,000"
type input "4,043.56"
type input "50,000"
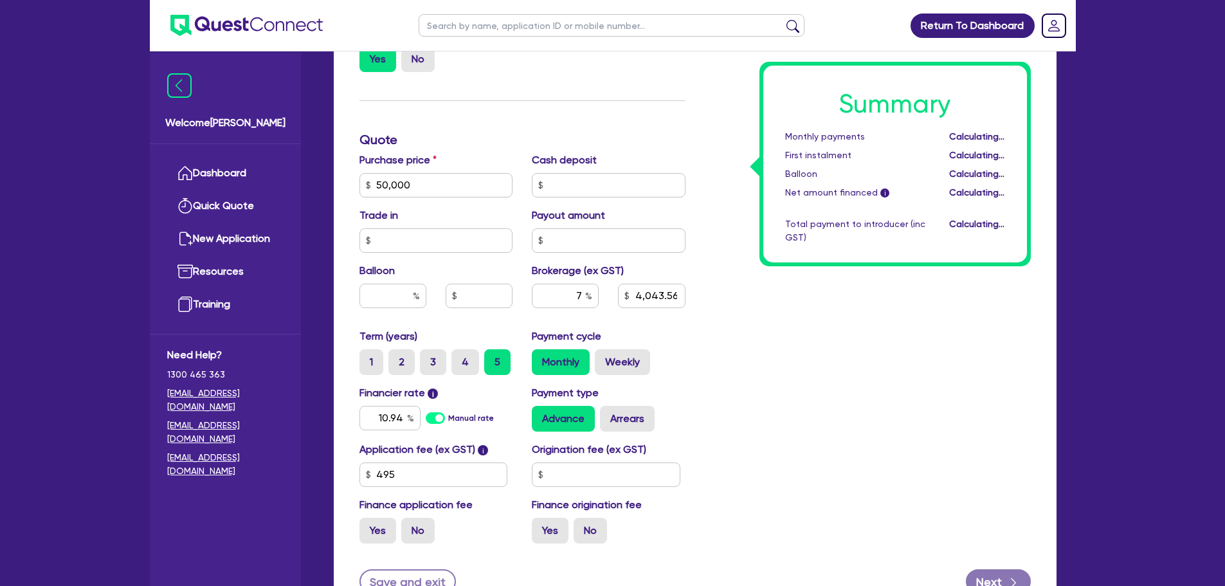
type input "3,538.12"
click at [813, 391] on div "Summary Monthly payments Calculating... First instalment Calculating... Balloon…" at bounding box center [867, 139] width 345 height 827
click at [581, 293] on input "7" at bounding box center [565, 295] width 67 height 24
type input "50,000"
type input "3,538.12"
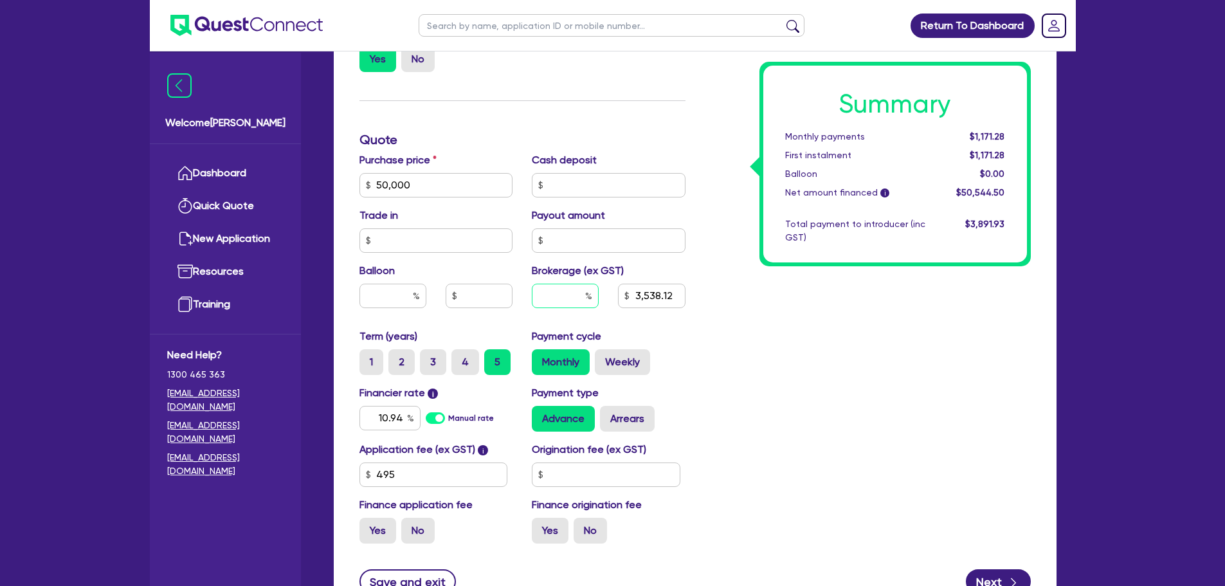
type input "50,000"
type input "8"
type input "3,538.12"
type input "8"
type input "50,000"
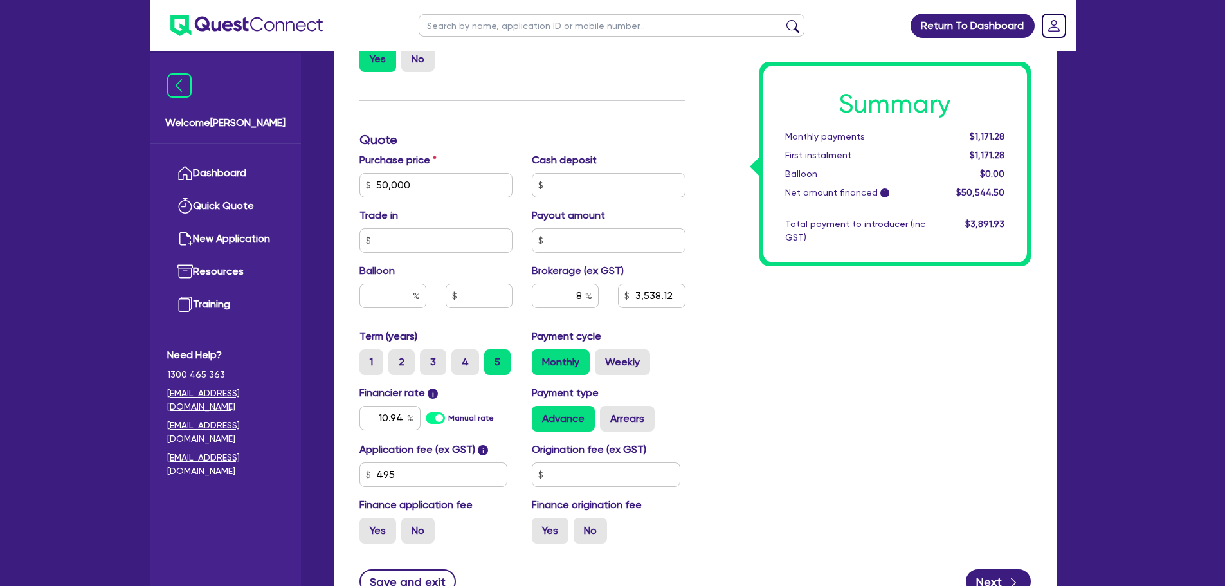
type input "3,538.12"
type input "50,000"
type input "4,043.56"
click at [841, 406] on div "Summary Monthly payments $1,183.24 First instalment $1,183.24 Balloon $0.00 Net…" at bounding box center [867, 139] width 345 height 827
type input "50,000"
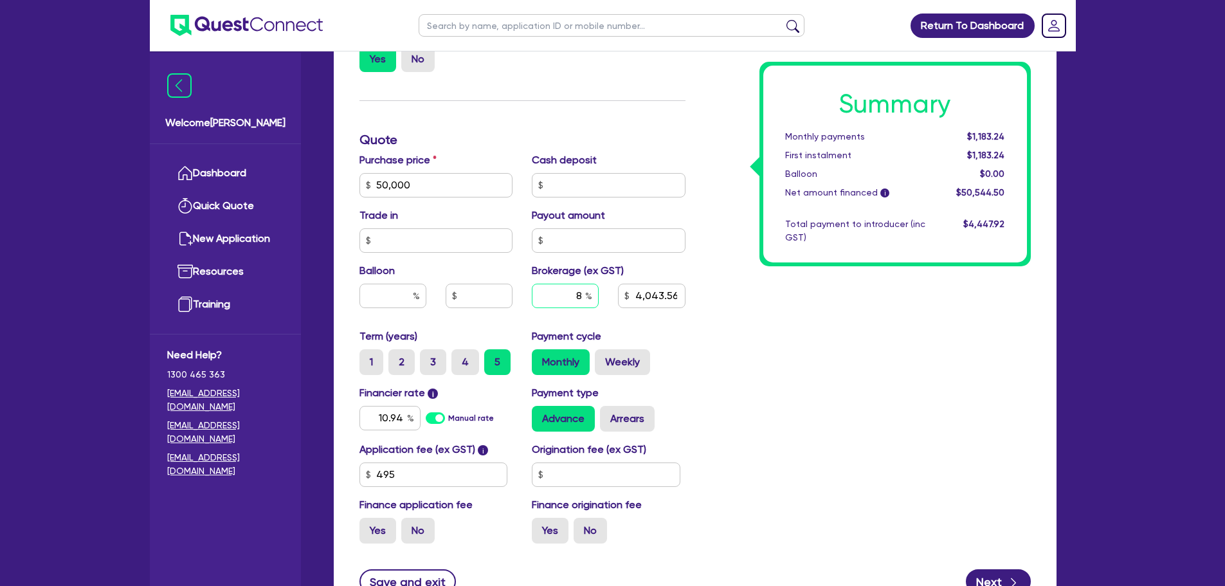
type input "4,043.56"
click at [584, 294] on input "text" at bounding box center [565, 295] width 67 height 24
type input "50,000"
type input "7"
type input "4,043.56"
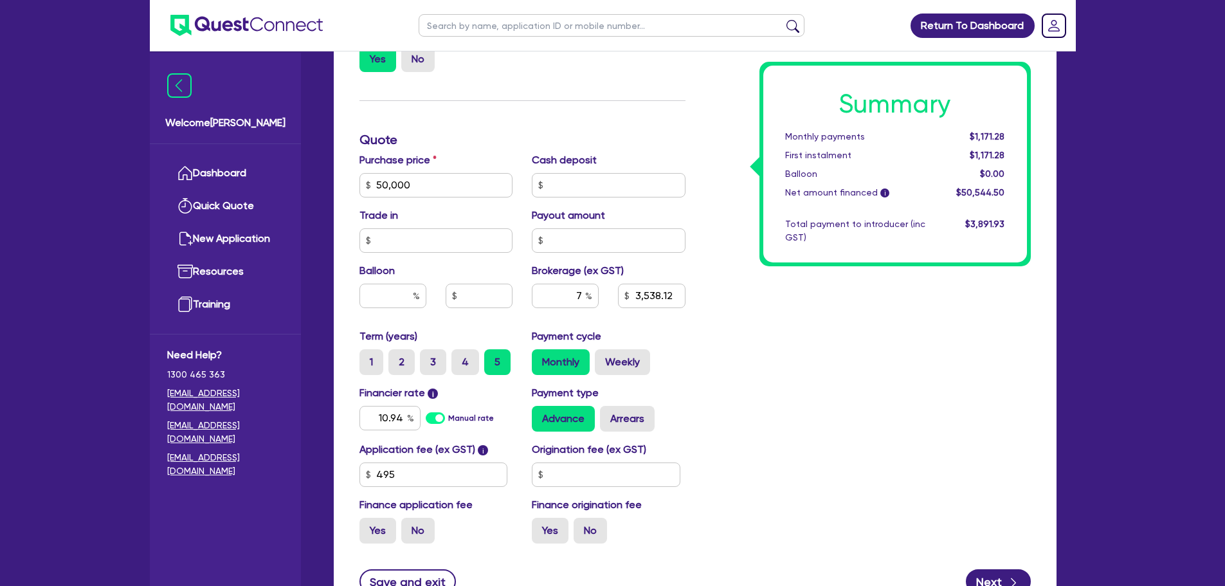
click at [746, 354] on div "Summary Monthly payments $1,171.28 First instalment $1,171.28 Balloon $0.00 Net…" at bounding box center [867, 139] width 345 height 827
click at [568, 474] on input "text" at bounding box center [606, 474] width 148 height 24
click at [813, 426] on div "Summary Monthly payments $1,183.90 First instalment $1,183.90 Balloon $0.00 Net…" at bounding box center [867, 139] width 345 height 827
click at [619, 486] on input "49" at bounding box center [606, 474] width 148 height 24
click at [823, 413] on div "Summary Monthly payments $1,171.28 First instalment $1,171.28 Balloon $0.00 Net…" at bounding box center [867, 139] width 345 height 827
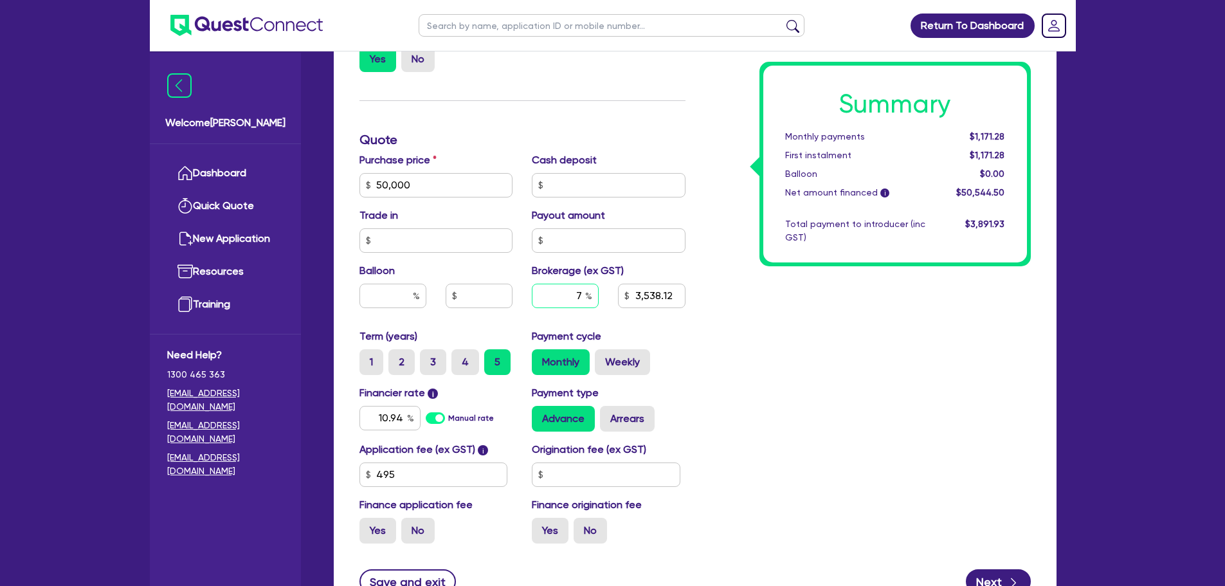
click at [580, 295] on input "7" at bounding box center [565, 295] width 67 height 24
click at [649, 332] on div "Payment cycle Monthly Weekly" at bounding box center [608, 351] width 173 height 46
click at [399, 414] on input "10.94" at bounding box center [389, 418] width 61 height 24
click at [404, 417] on input "10.9" at bounding box center [389, 418] width 61 height 24
click at [700, 415] on div "Summary Monthly payments $1,092.15 First instalment $1,092.15 Balloon $0.00 Net…" at bounding box center [867, 139] width 345 height 827
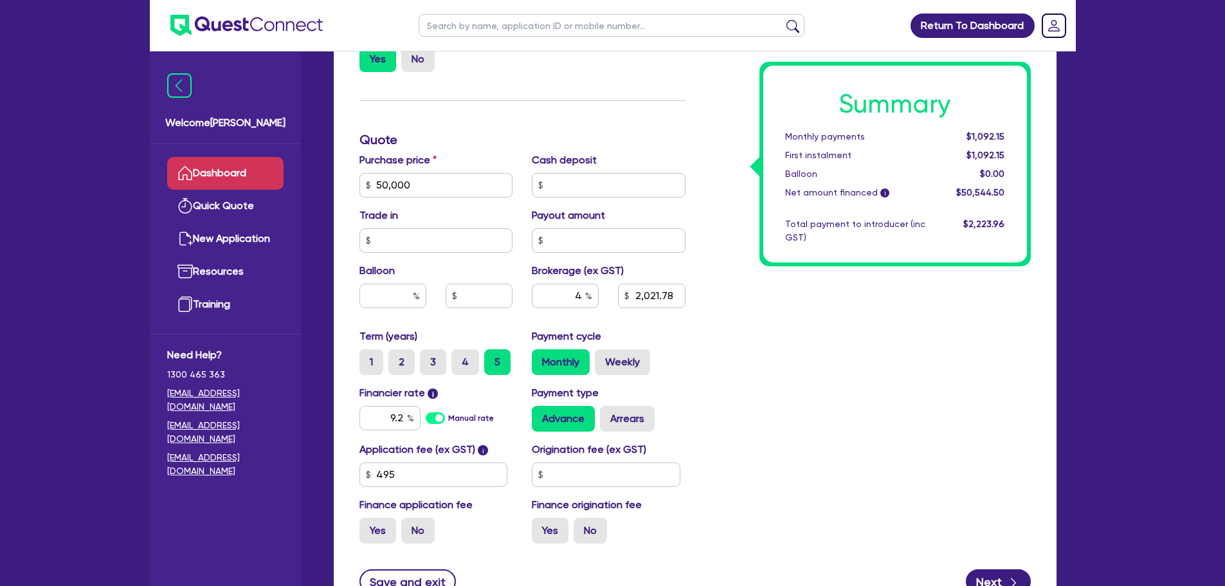
click at [266, 163] on link "Dashboard" at bounding box center [225, 173] width 116 height 33
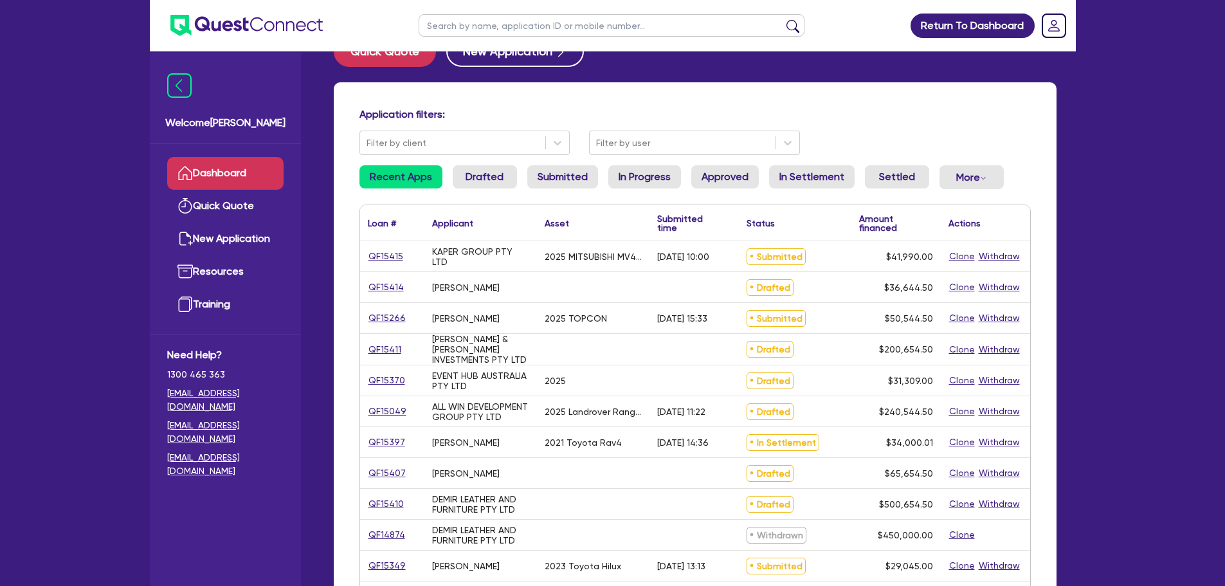
scroll to position [38, 0]
click at [393, 354] on link "QF15411" at bounding box center [385, 348] width 34 height 15
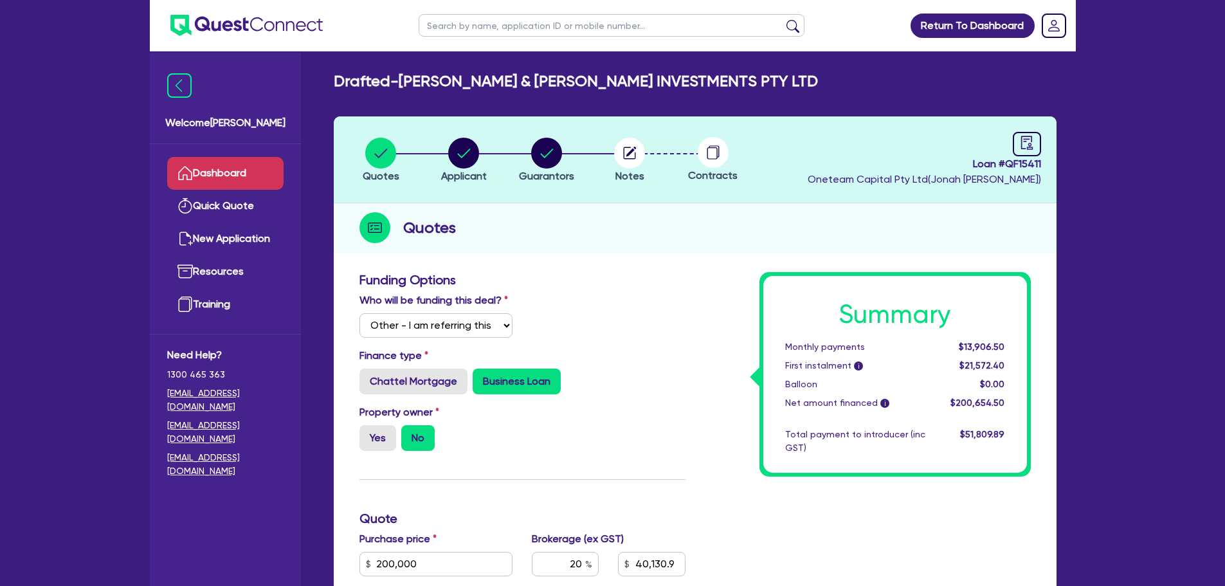
click at [209, 166] on link "Dashboard" at bounding box center [225, 173] width 116 height 33
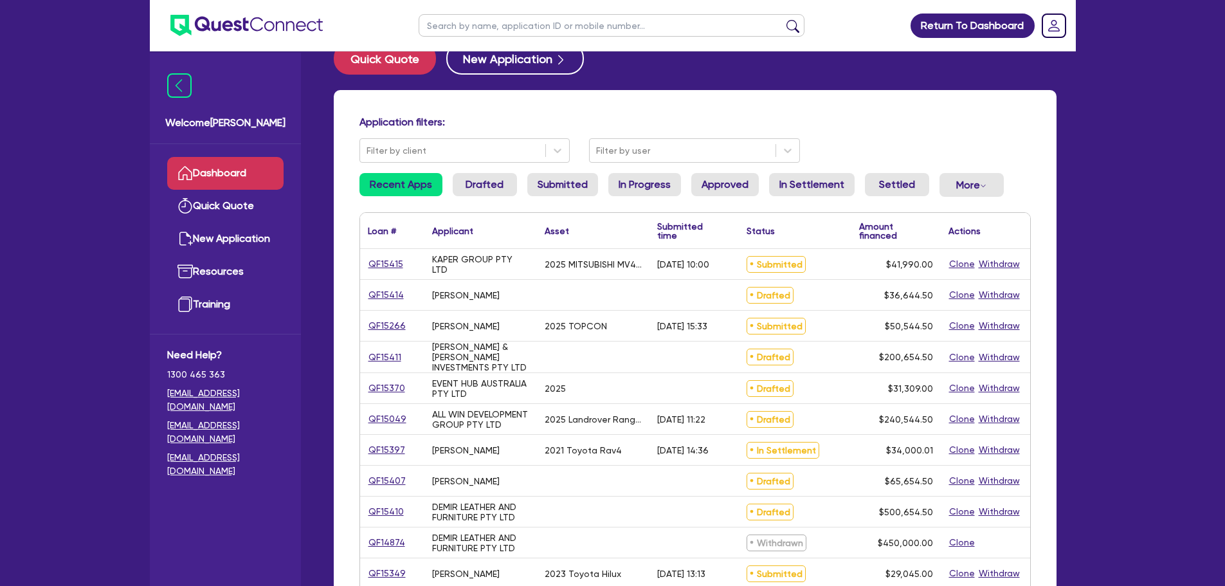
scroll to position [30, 0]
